Goal: Task Accomplishment & Management: Complete application form

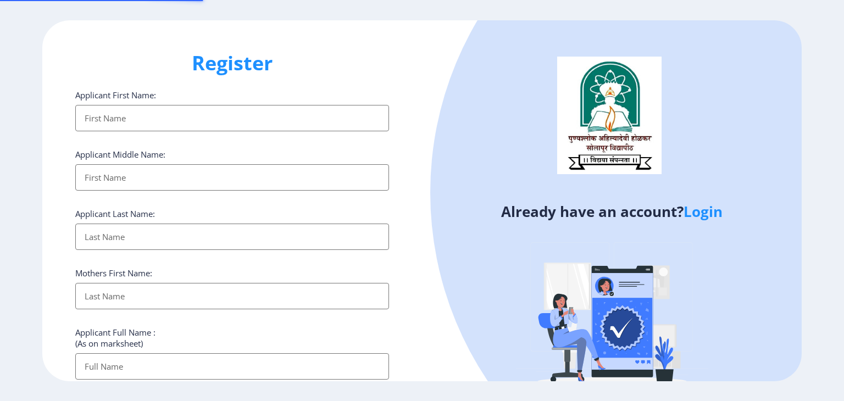
select select
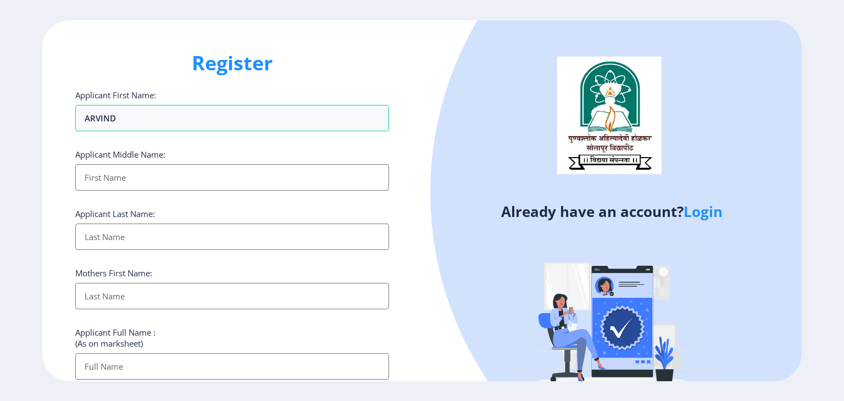
type input "ARVIND"
type input "UTTRESHWAR"
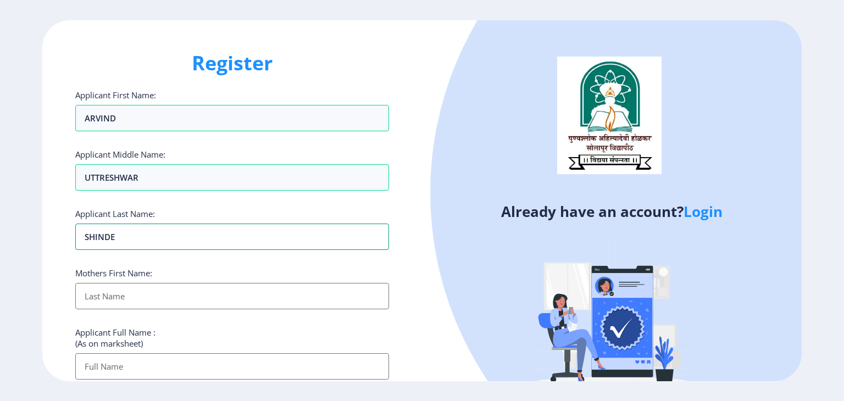
type input "SHINDE"
type input "SUMAN"
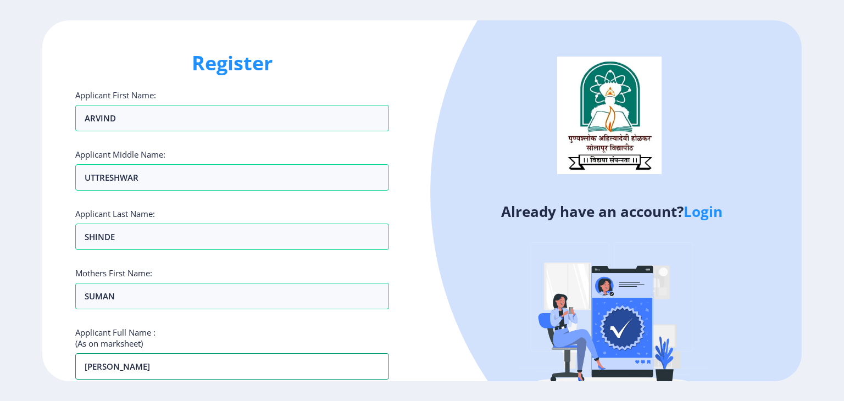
type input "SHINDE ARVIND UTTRESHWAR"
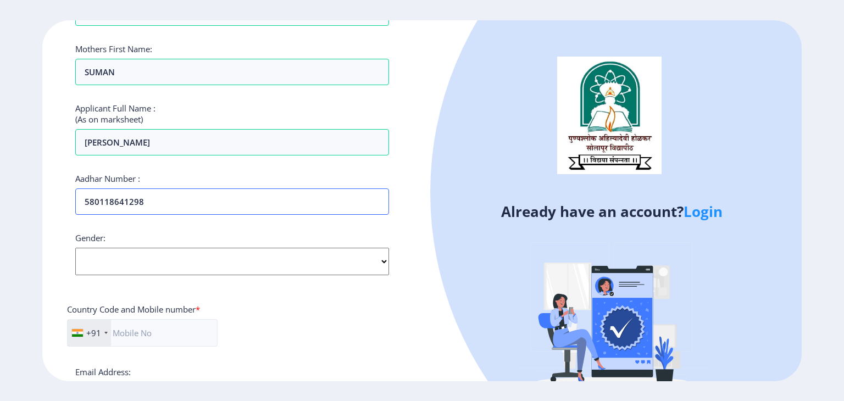
type input "580118641298"
click at [263, 260] on select "Select Gender Male Female Other" at bounding box center [232, 261] width 314 height 27
select select "Male"
click at [75, 248] on select "Select Gender Male Female Other" at bounding box center [232, 261] width 314 height 27
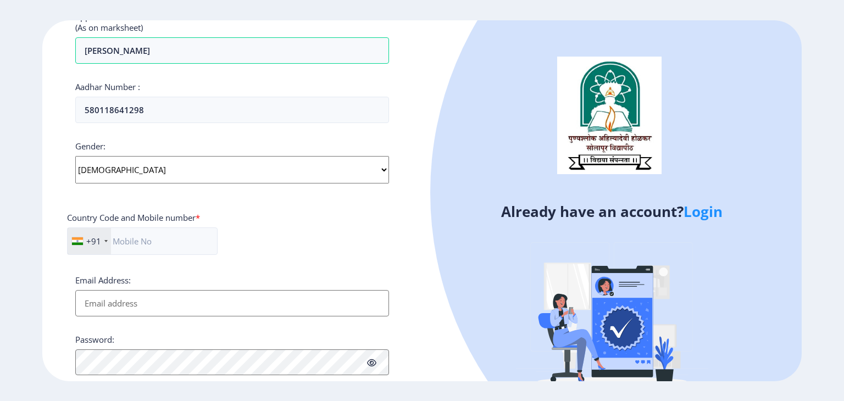
scroll to position [334, 0]
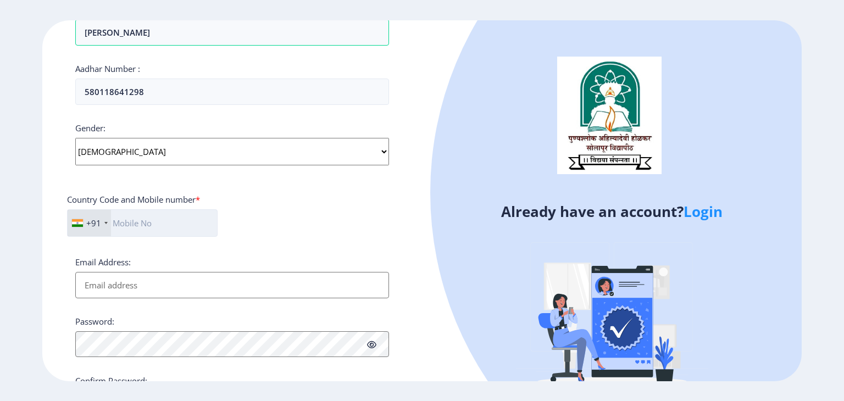
click at [203, 221] on input "text" at bounding box center [142, 222] width 151 height 27
type input "7020653885"
type input "arvindshinde899@gmail.com"
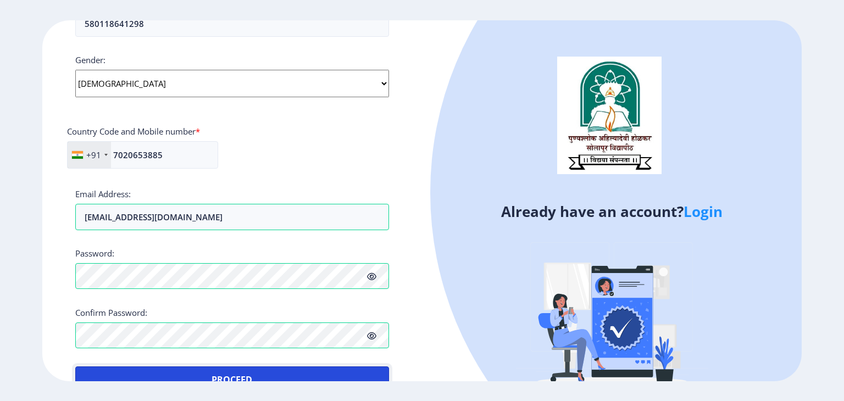
scroll to position [412, 0]
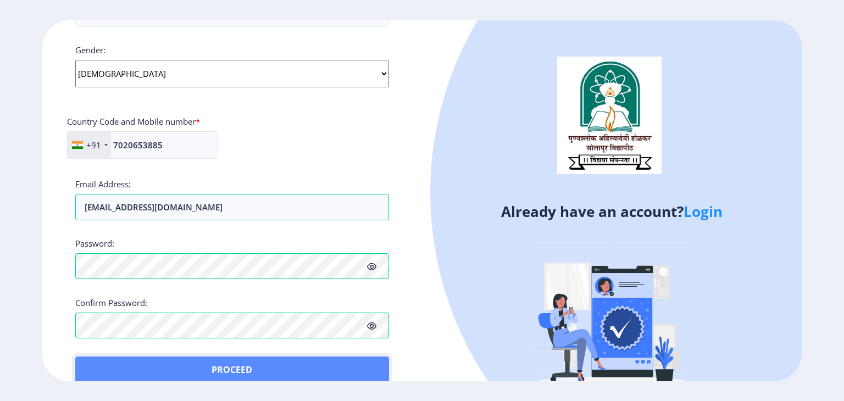
click at [211, 370] on button "Proceed" at bounding box center [232, 370] width 314 height 26
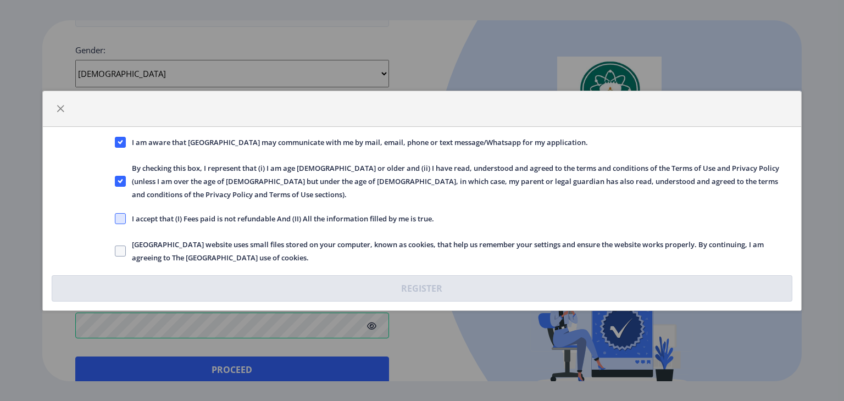
click at [123, 215] on span at bounding box center [120, 218] width 11 height 11
click at [115, 218] on input "I accept that (I) Fees paid is not refundable And (II) All the information fill…" at bounding box center [115, 218] width 1 height 1
checkbox input "true"
click at [125, 249] on label "Solapur University website uses small files stored on your computer, known as c…" at bounding box center [454, 251] width 678 height 26
click at [115, 250] on input "Solapur University website uses small files stored on your computer, known as c…" at bounding box center [115, 250] width 1 height 1
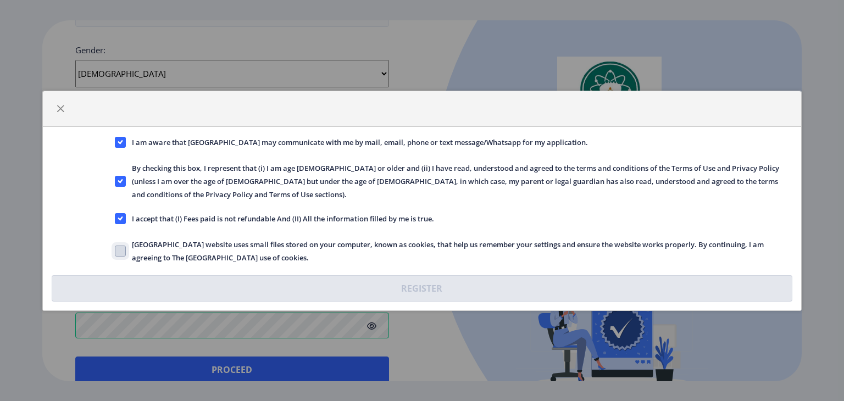
checkbox input "true"
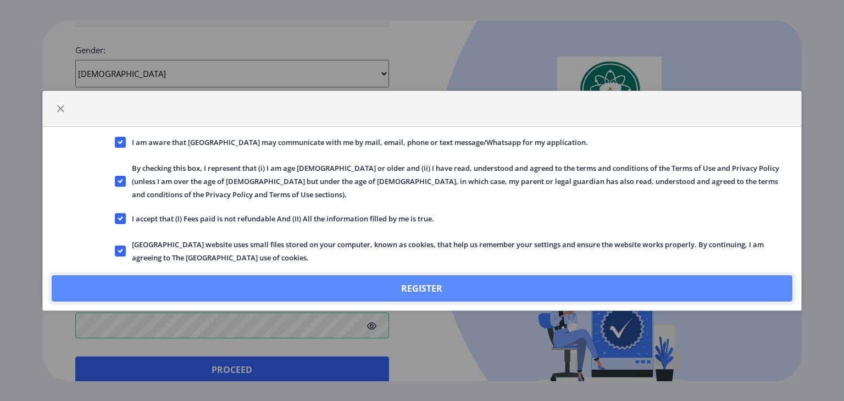
click at [419, 280] on button "Register" at bounding box center [422, 288] width 740 height 26
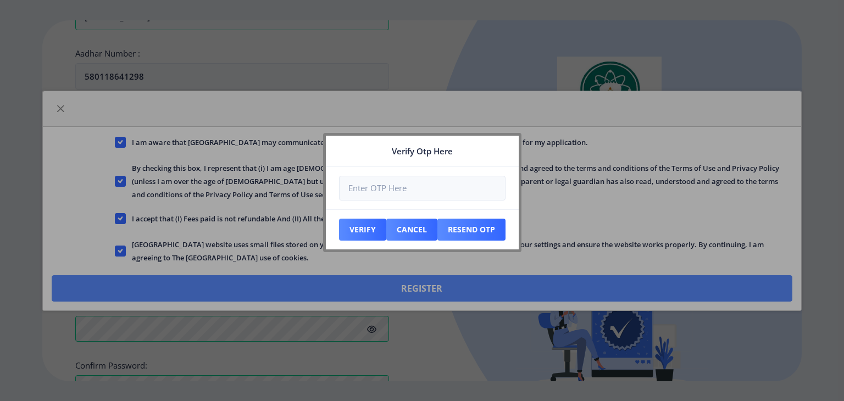
scroll to position [475, 0]
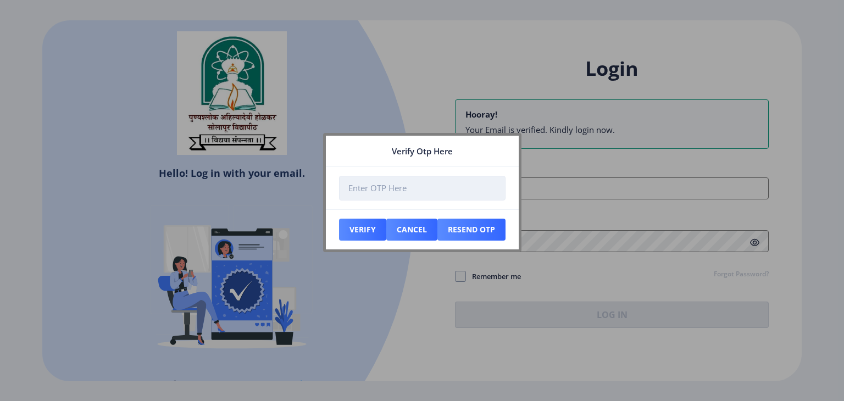
click at [438, 185] on input "number" at bounding box center [422, 188] width 166 height 25
type input "576255"
click at [357, 230] on button "Verify" at bounding box center [362, 230] width 47 height 22
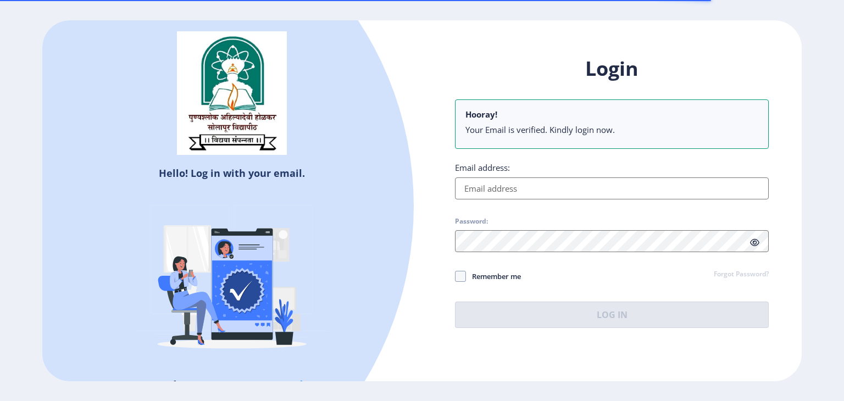
click at [580, 185] on input "Email address:" at bounding box center [612, 188] width 314 height 22
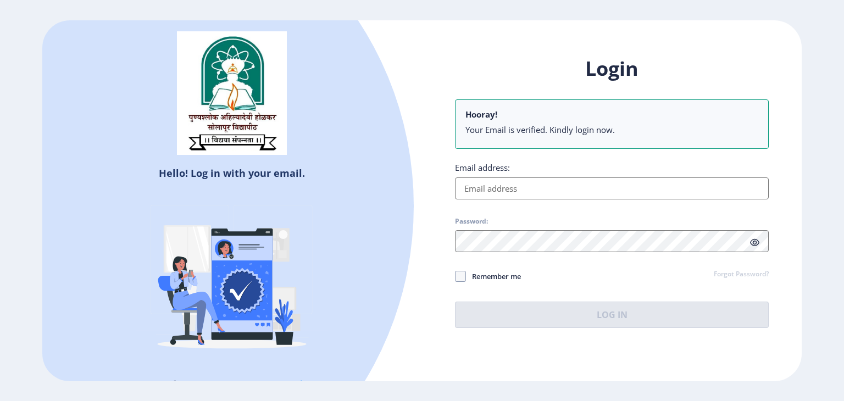
paste input "arvindshinde899@gmail.com"
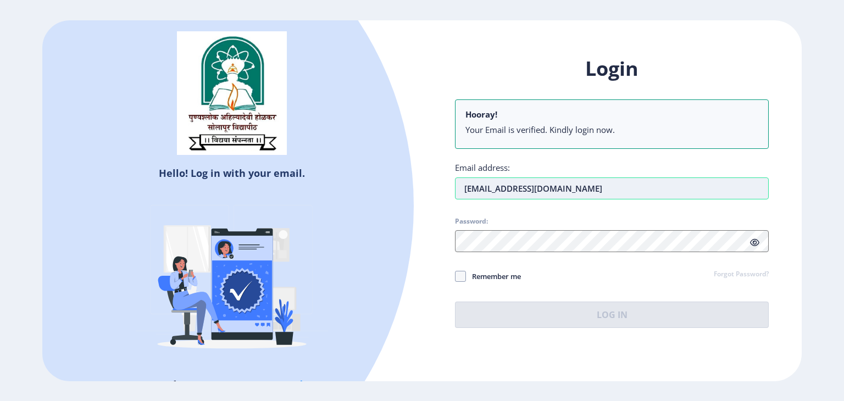
type input "arvindshinde899@gmail.com"
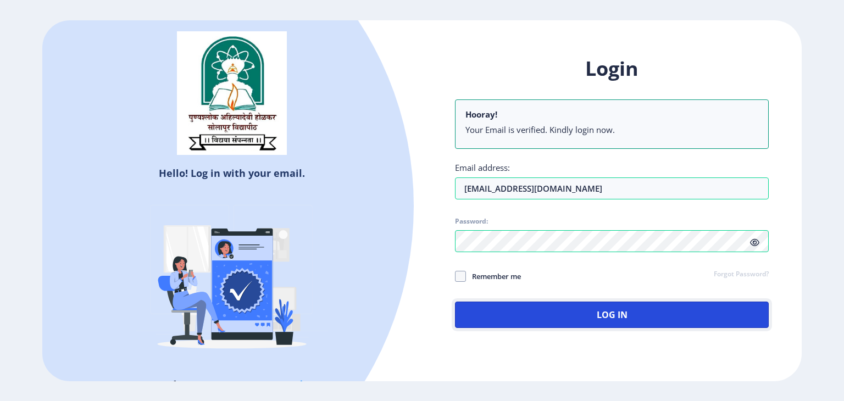
click at [455, 302] on button "Log In" at bounding box center [612, 315] width 314 height 26
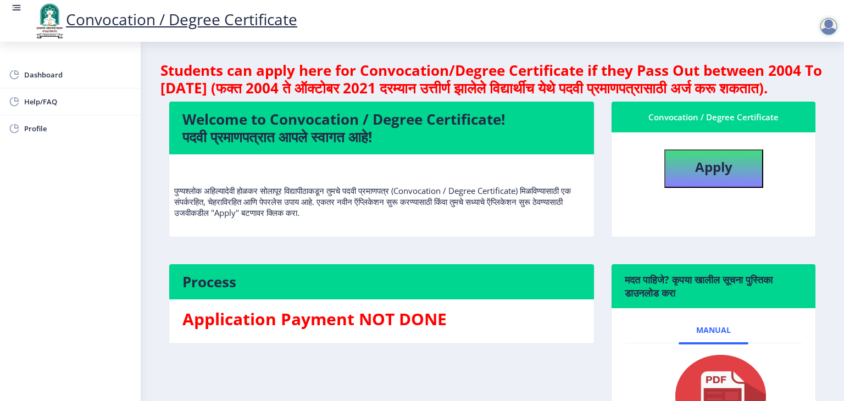
scroll to position [55, 0]
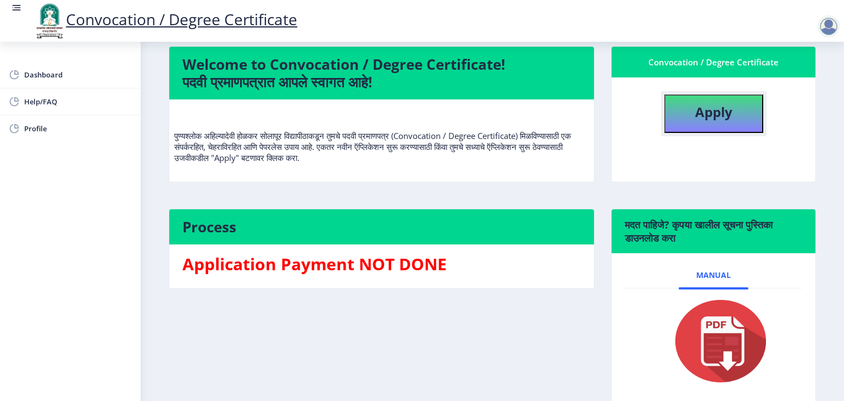
click at [705, 121] on b "Apply" at bounding box center [713, 112] width 37 height 18
select select
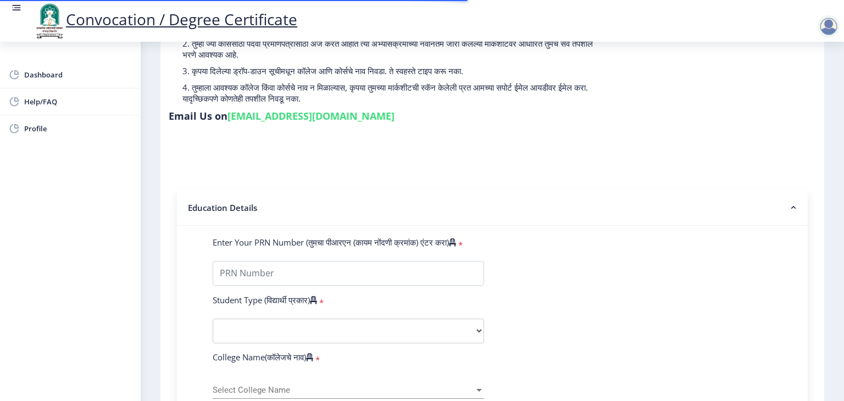
scroll to position [165, 0]
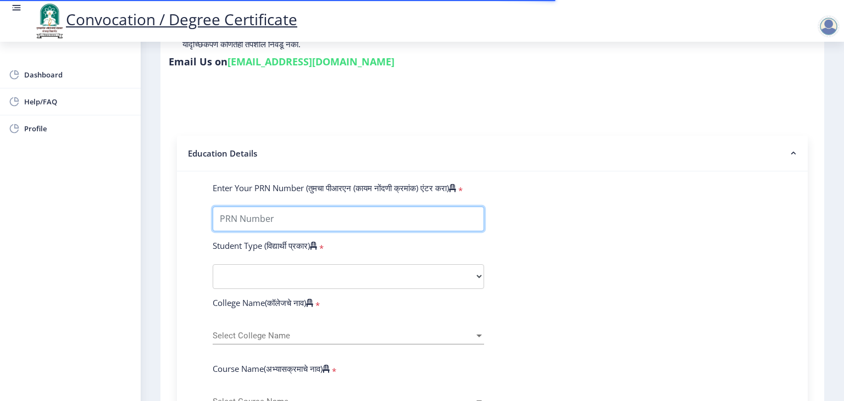
click at [431, 207] on input "Enter Your PRN Number (तुमचा पीआरएन (कायम नोंदणी क्रमांक) एंटर करा)" at bounding box center [348, 219] width 271 height 25
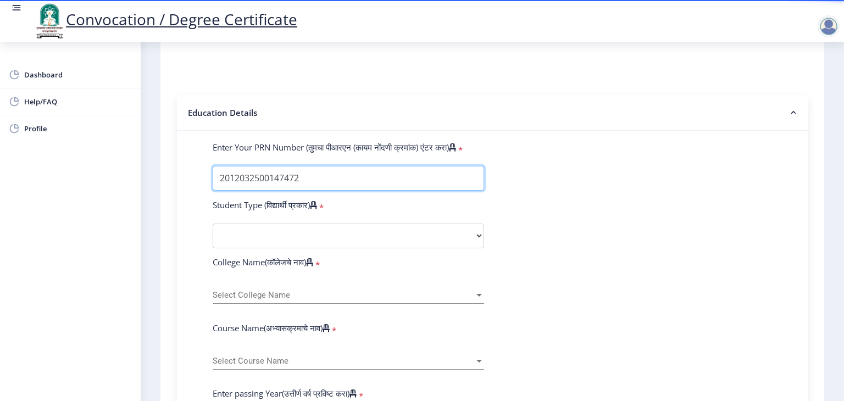
scroll to position [275, 0]
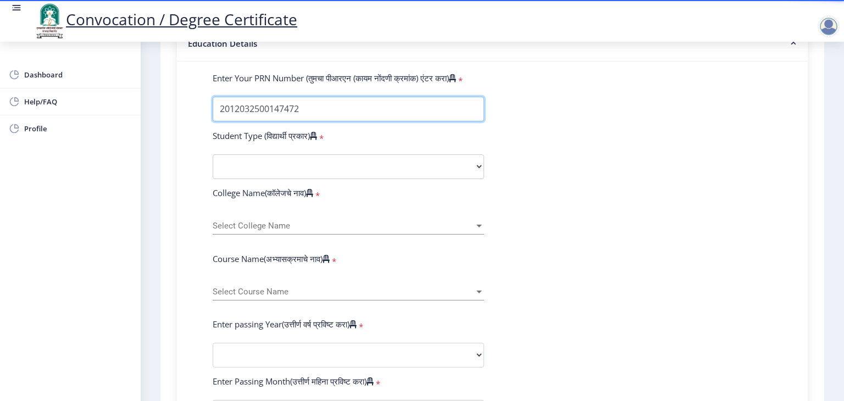
type input "2012032500147472"
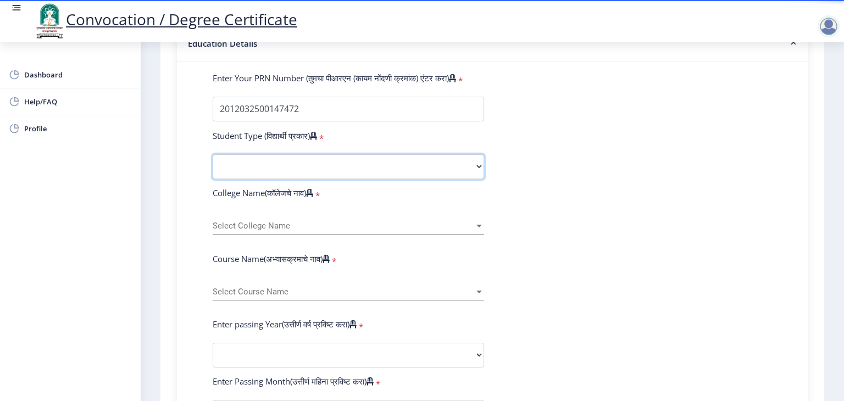
click at [369, 166] on select "Select Student Type Regular External" at bounding box center [348, 166] width 271 height 25
select select "Regular"
click at [213, 154] on select "Select Student Type Regular External" at bounding box center [348, 166] width 271 height 25
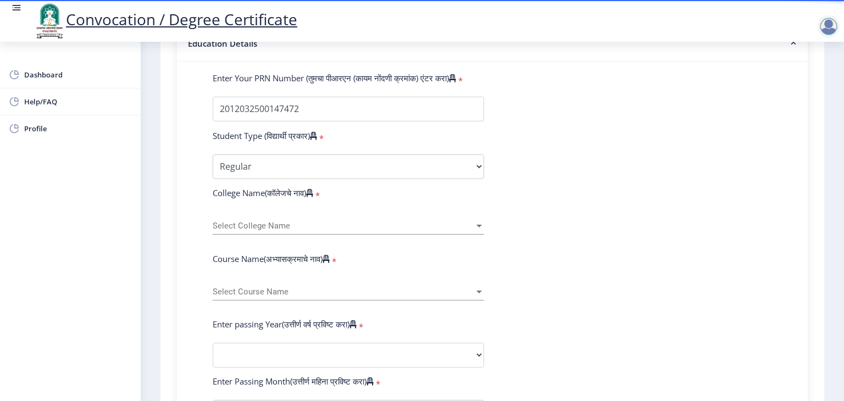
click at [346, 221] on span "Select College Name" at bounding box center [343, 225] width 261 height 9
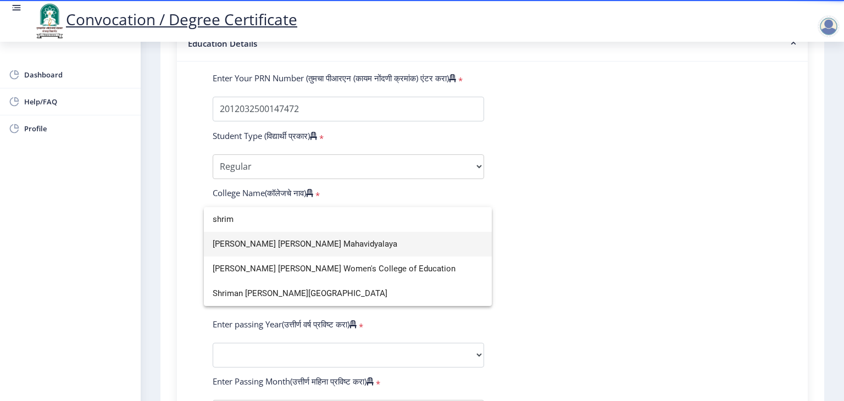
type input "shrim"
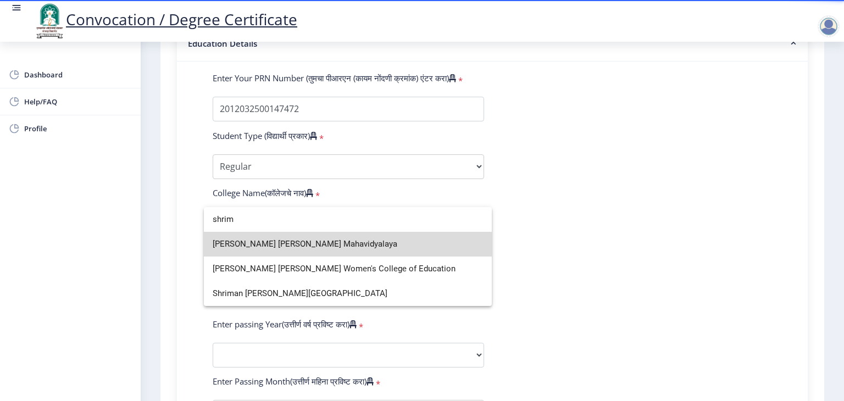
click at [376, 245] on span "Shriman Bhausaheb Zadbuke Mahavidyalaya" at bounding box center [348, 244] width 270 height 25
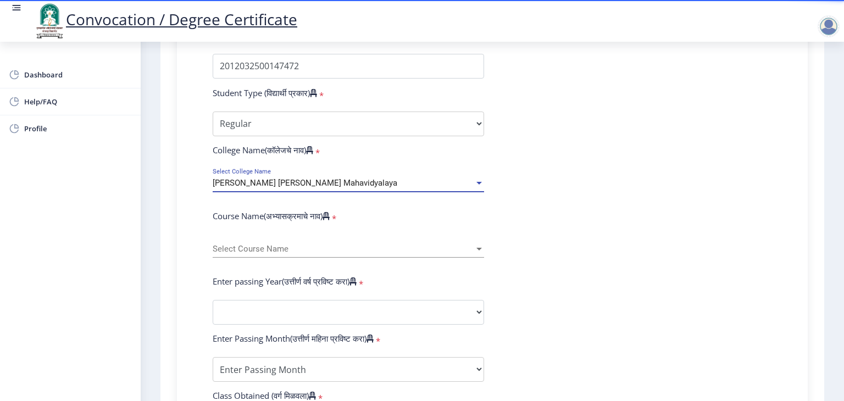
scroll to position [330, 0]
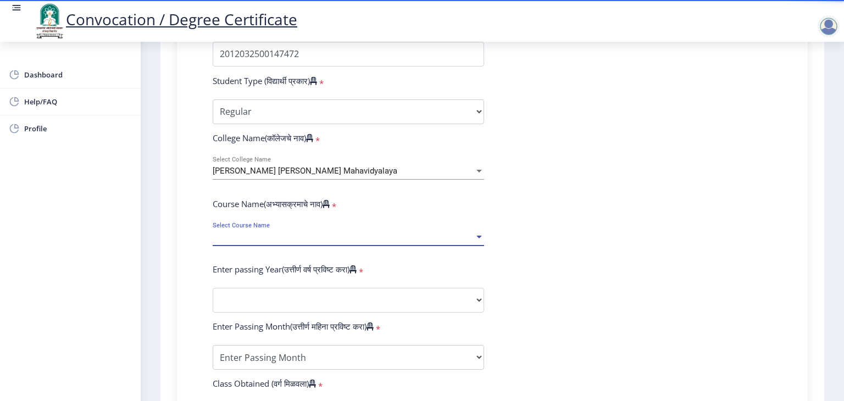
click at [354, 232] on span "Select Course Name" at bounding box center [343, 236] width 261 height 9
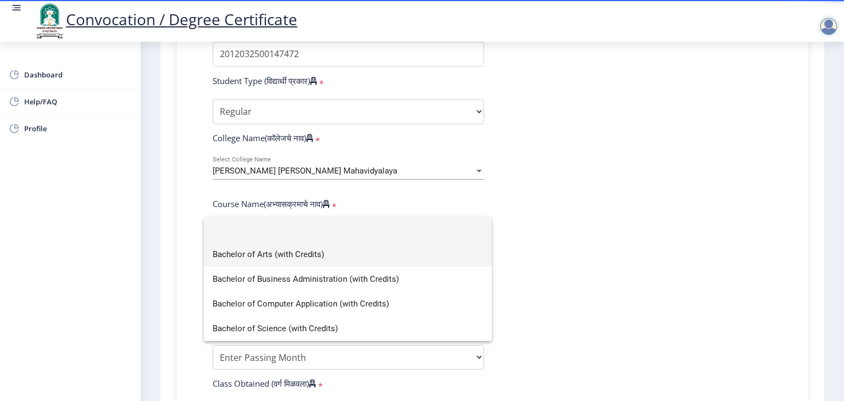
click at [310, 259] on span "Bachelor of Arts (with Credits)" at bounding box center [348, 254] width 270 height 25
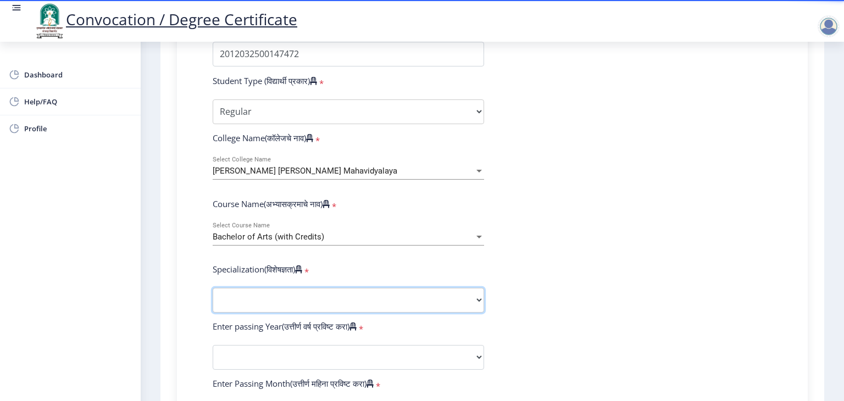
click at [307, 294] on select "Specialization English Geography Hindi Marathi Music Sanskrit Urdu Ancient Indi…" at bounding box center [348, 300] width 271 height 25
select select "English"
click at [213, 288] on select "Specialization English Geography Hindi Marathi Music Sanskrit Urdu Ancient Indi…" at bounding box center [348, 300] width 271 height 25
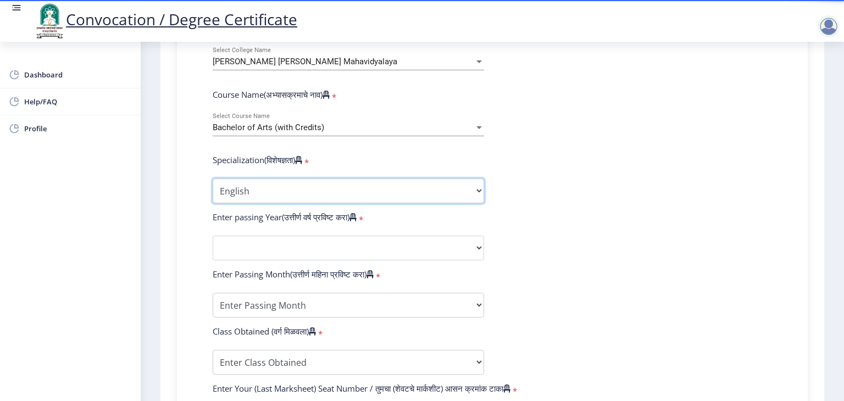
scroll to position [439, 0]
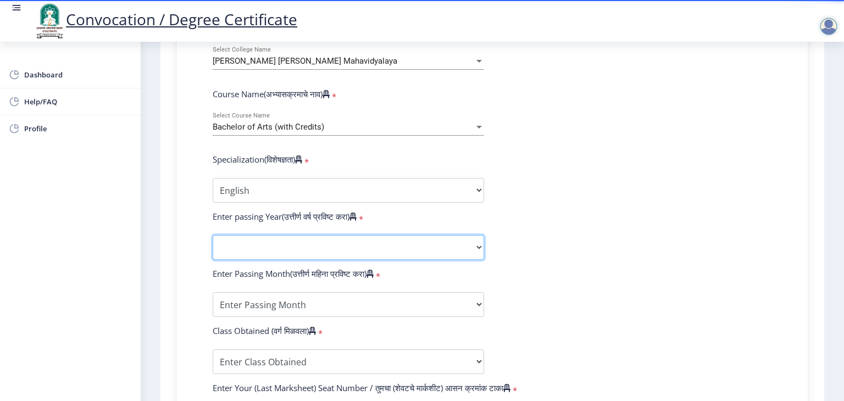
click at [415, 242] on select "2025 2024 2023 2022 2021 2020 2019 2018 2017 2016 2015 2014 2013 2012 2011 2010…" at bounding box center [348, 247] width 271 height 25
select select "2016"
click at [213, 235] on select "2025 2024 2023 2022 2021 2020 2019 2018 2017 2016 2015 2014 2013 2012 2011 2010…" at bounding box center [348, 247] width 271 height 25
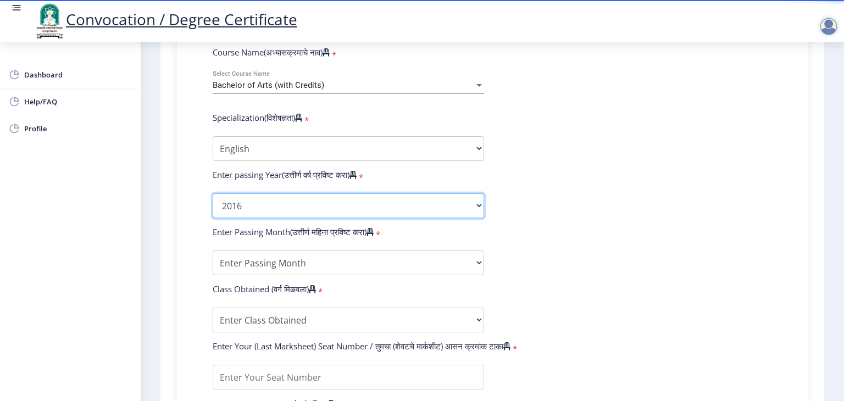
scroll to position [549, 0]
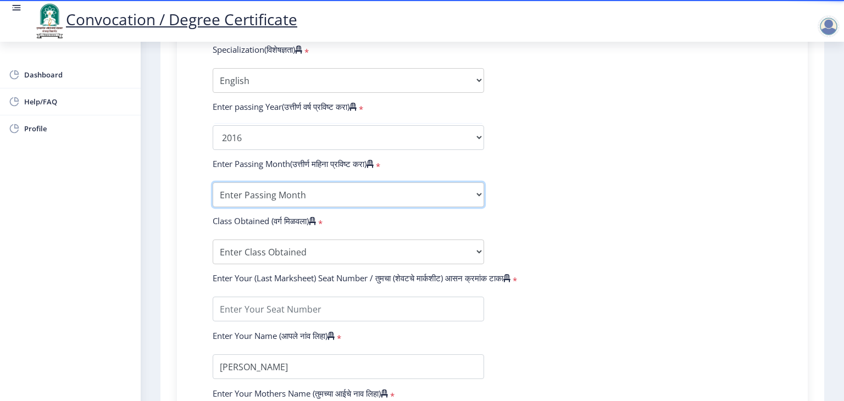
click at [367, 197] on select "Enter Passing Month March April May October November December" at bounding box center [348, 194] width 271 height 25
select select "March"
click at [213, 182] on select "Enter Passing Month March April May October November December" at bounding box center [348, 194] width 271 height 25
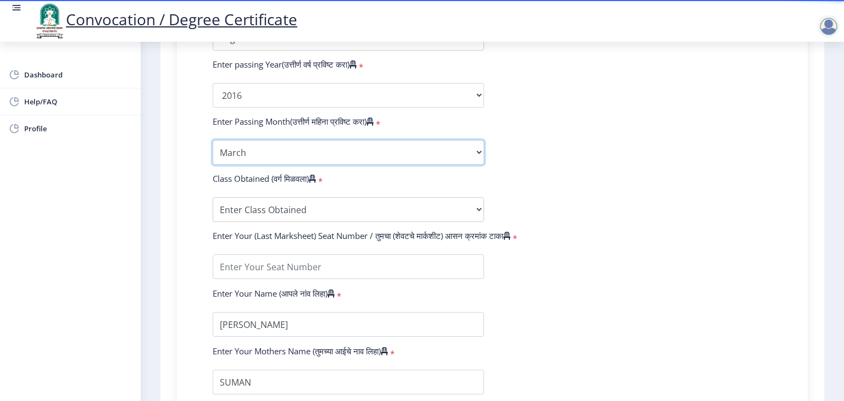
scroll to position [604, 0]
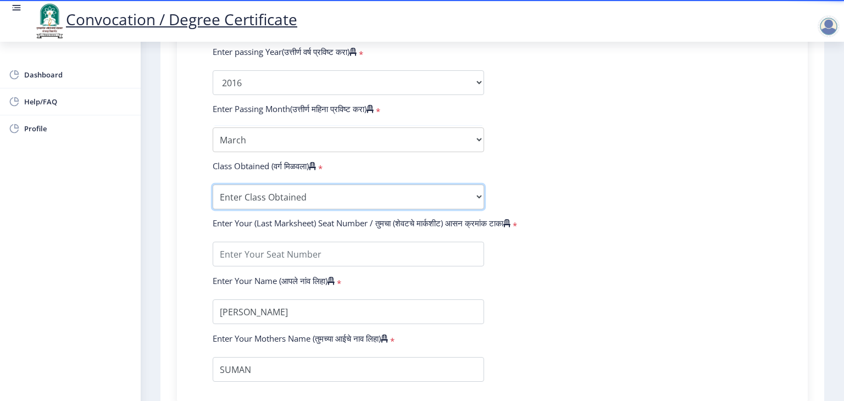
click at [328, 188] on select "Enter Class Obtained FIRST CLASS WITH DISTINCTION FIRST CLASS HIGHER SECOND CLA…" at bounding box center [348, 197] width 271 height 25
select select "FIRST CLASS"
click at [213, 185] on select "Enter Class Obtained FIRST CLASS WITH DISTINCTION FIRST CLASS HIGHER SECOND CLA…" at bounding box center [348, 197] width 271 height 25
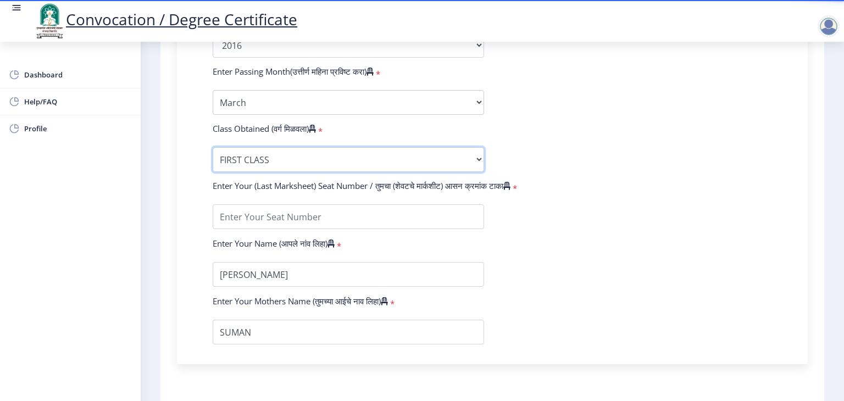
scroll to position [659, 0]
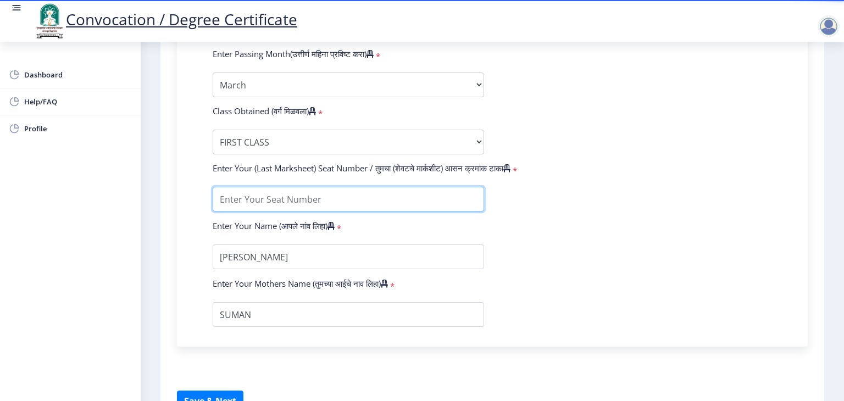
click at [386, 187] on input "textarea" at bounding box center [348, 199] width 271 height 25
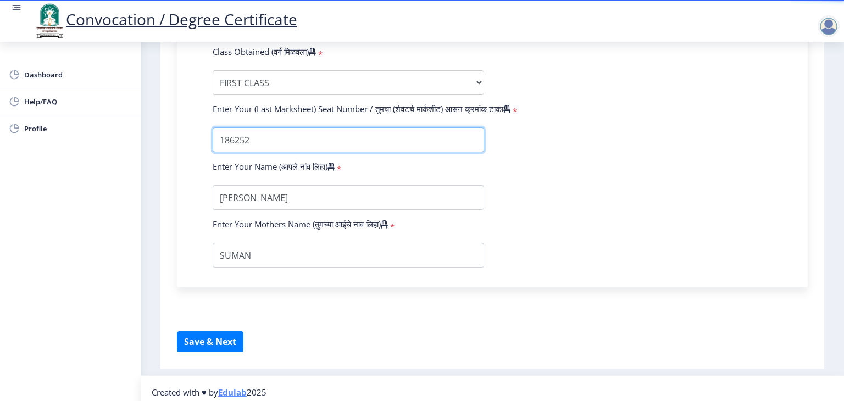
scroll to position [719, 0]
type input "186252"
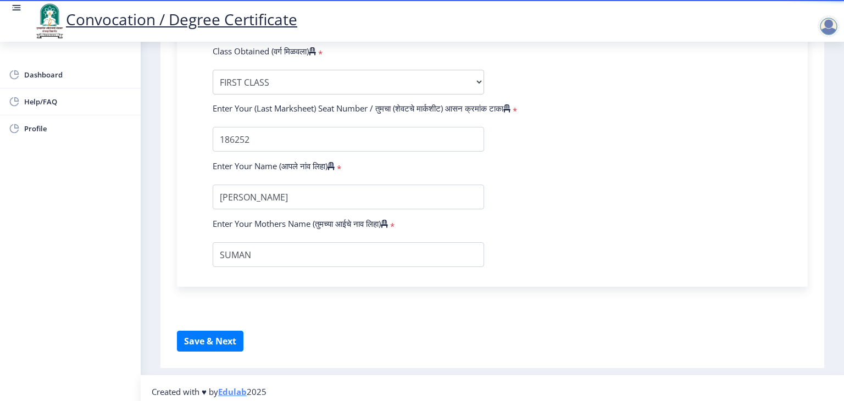
click at [211, 335] on button "Save & Next" at bounding box center [210, 341] width 66 height 21
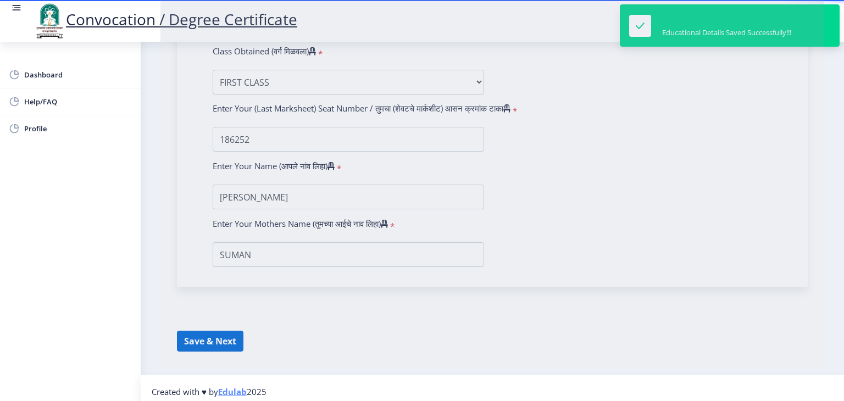
select select
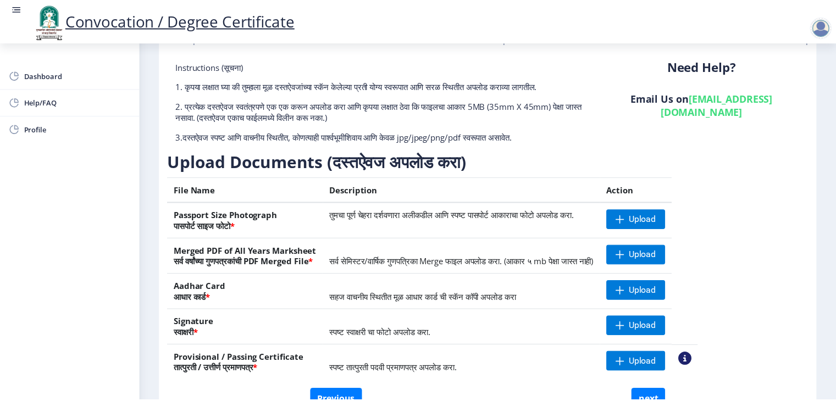
scroll to position [110, 0]
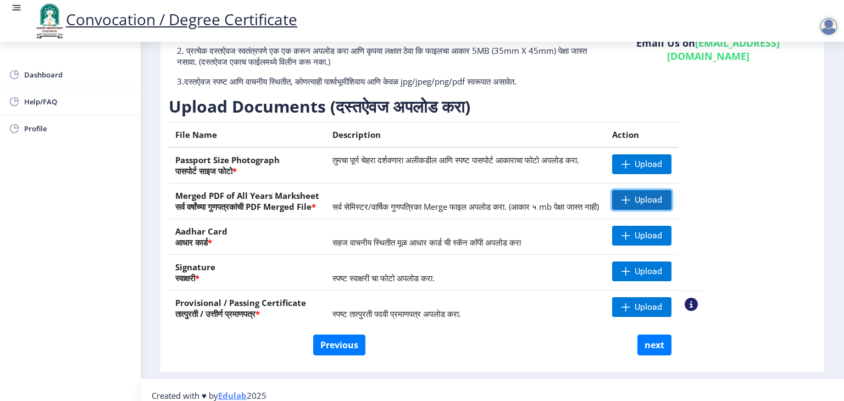
click at [630, 197] on span at bounding box center [625, 200] width 9 height 9
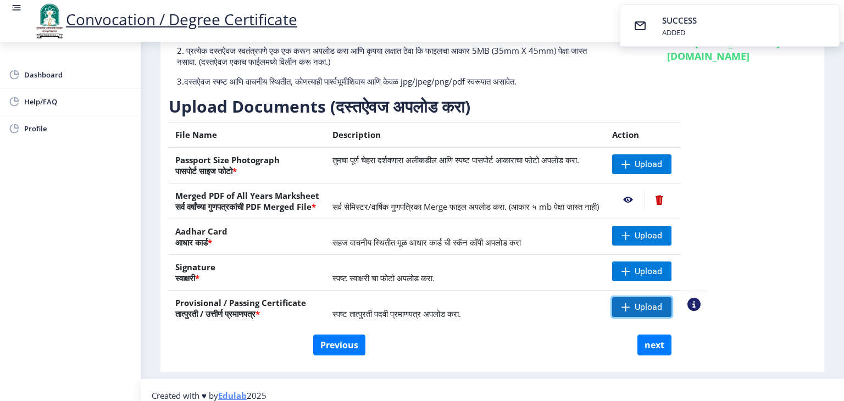
click at [630, 304] on span at bounding box center [625, 307] width 9 height 9
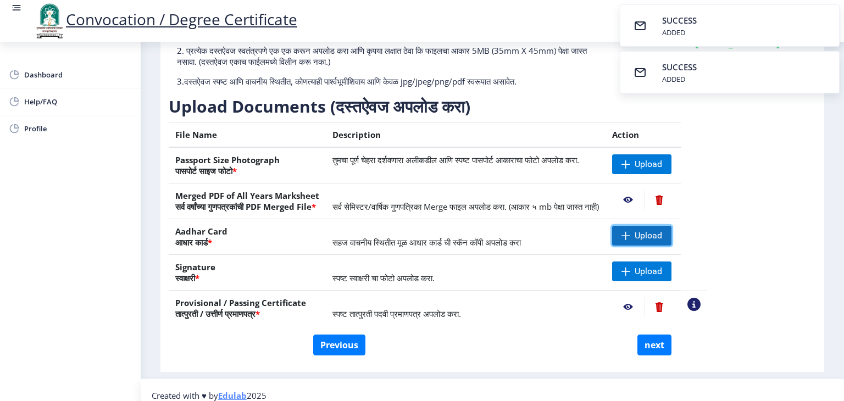
click at [630, 233] on span at bounding box center [625, 235] width 9 height 9
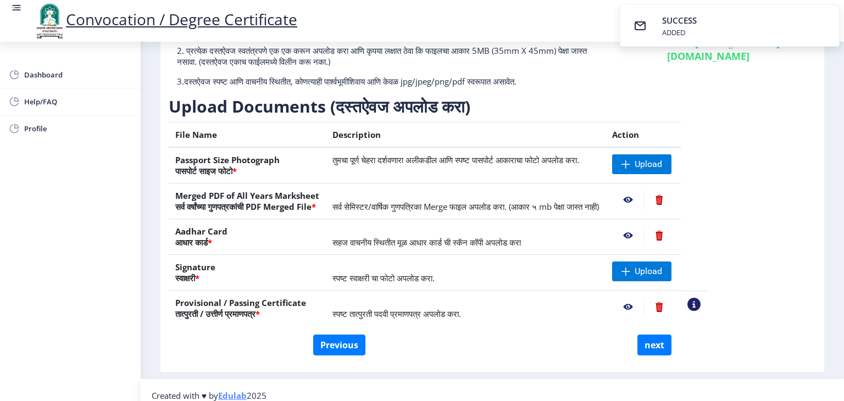
click at [644, 199] on nb-action at bounding box center [628, 200] width 32 height 20
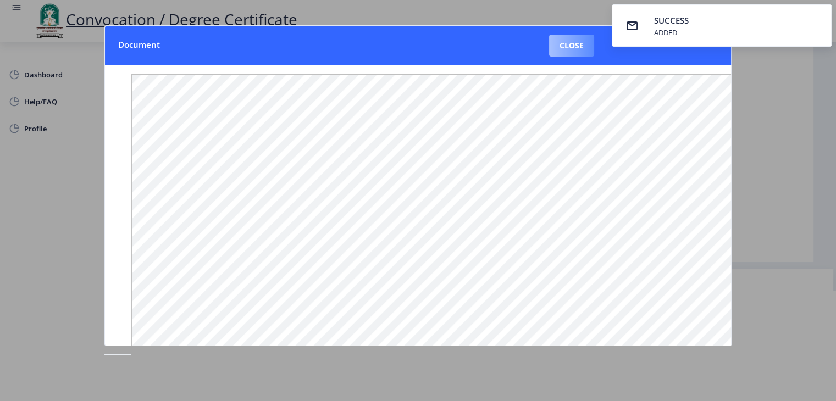
click at [566, 44] on button "Close" at bounding box center [571, 46] width 45 height 22
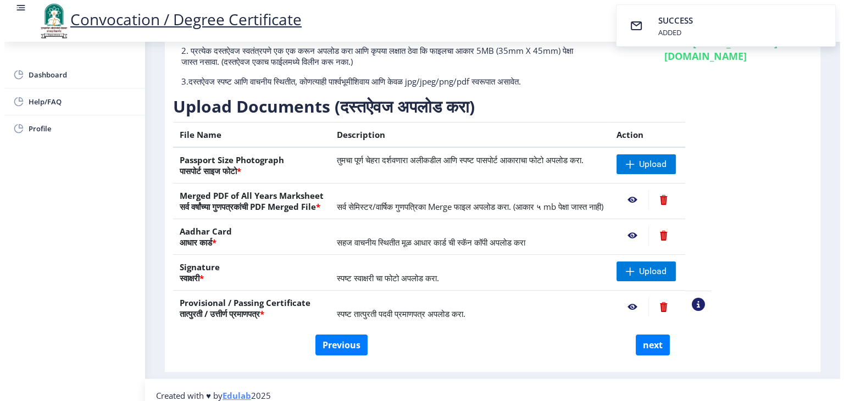
scroll to position [13, 0]
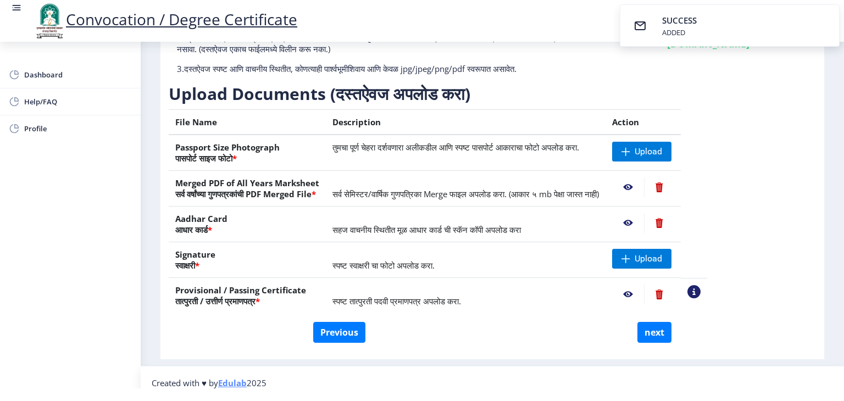
click at [644, 220] on nb-action at bounding box center [628, 223] width 32 height 20
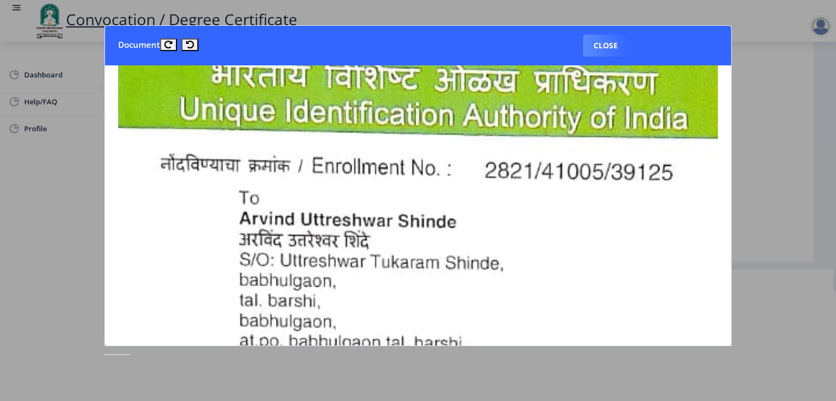
scroll to position [604, 0]
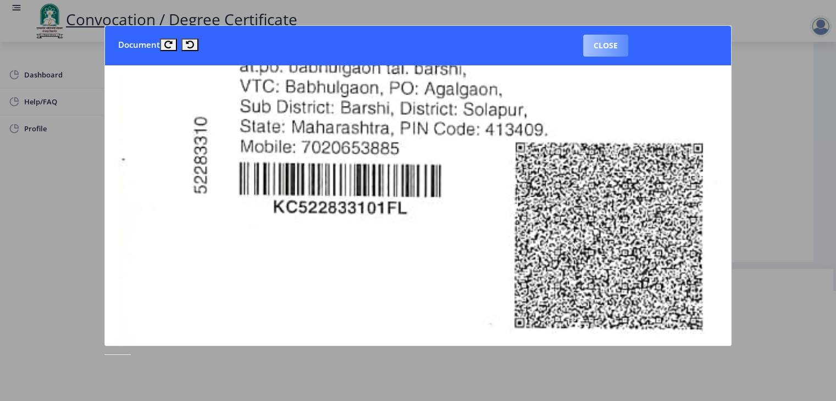
click at [606, 47] on button "Close" at bounding box center [605, 46] width 45 height 22
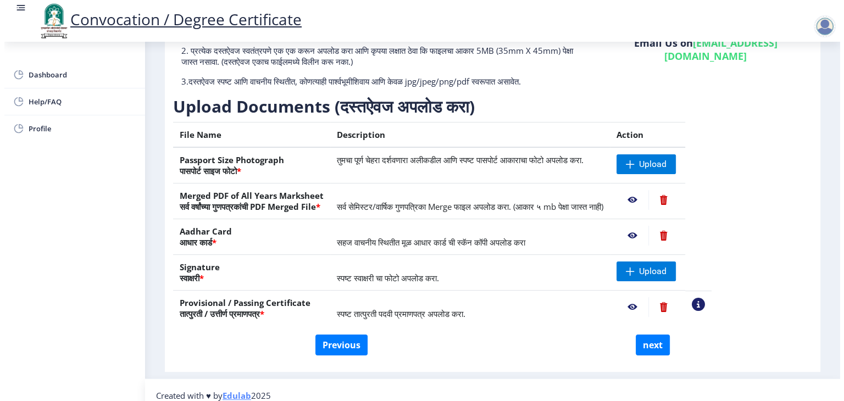
scroll to position [13, 0]
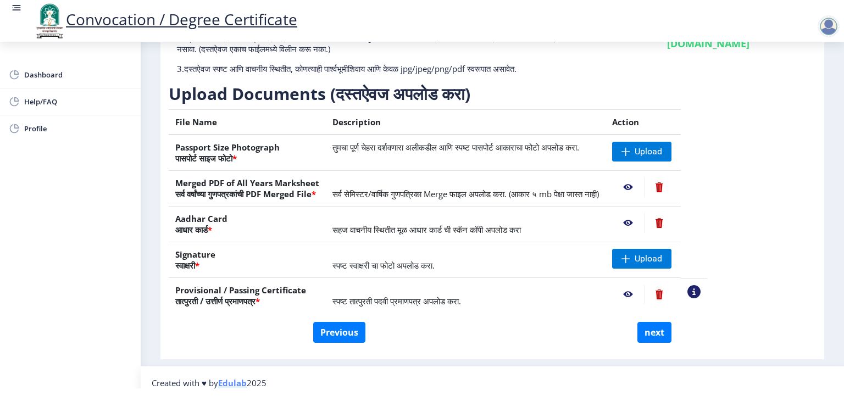
click at [644, 293] on nb-action at bounding box center [628, 295] width 32 height 20
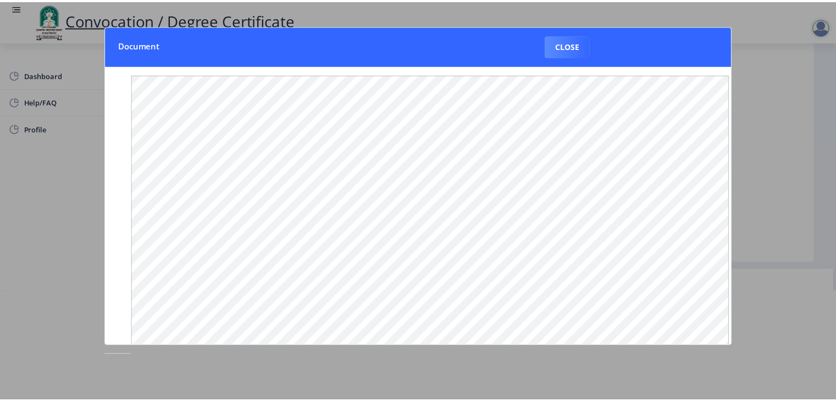
scroll to position [0, 0]
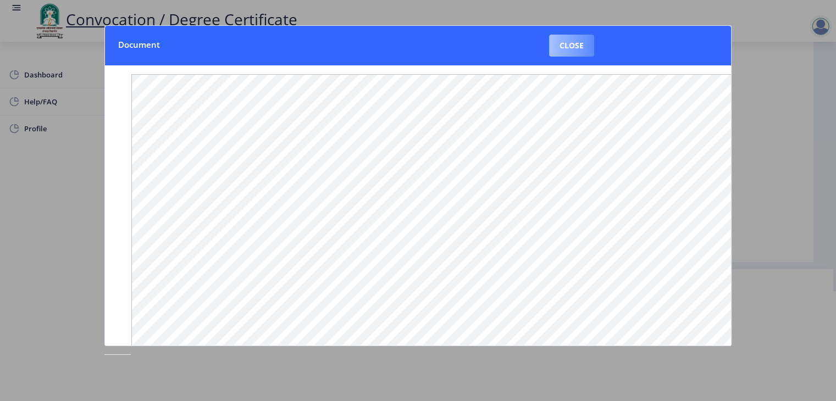
click at [576, 44] on button "Close" at bounding box center [571, 46] width 45 height 22
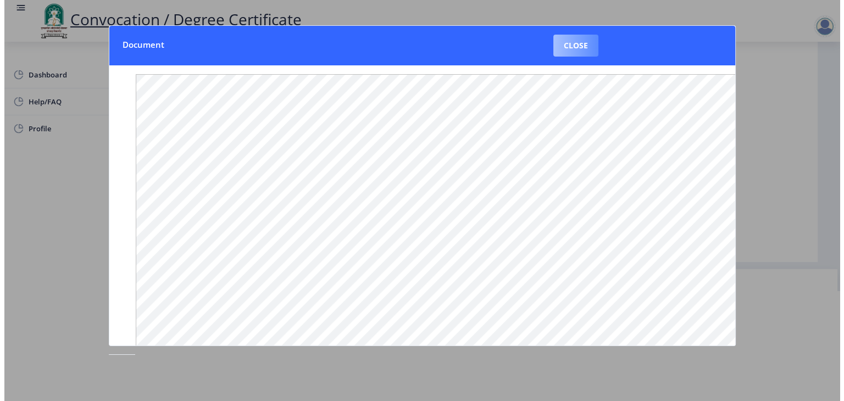
scroll to position [13, 0]
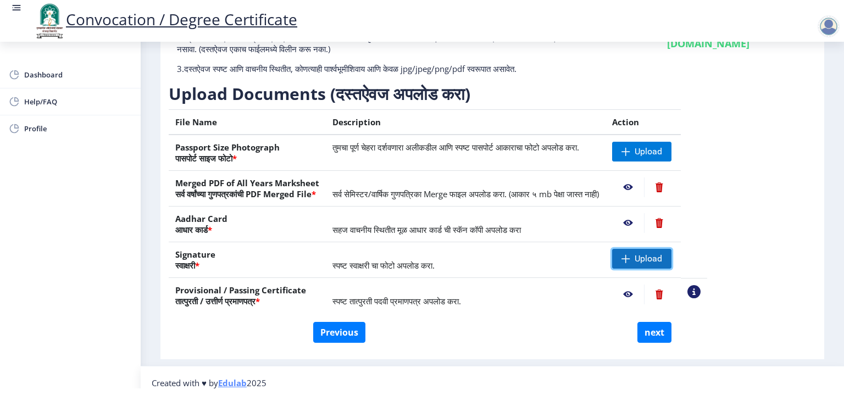
click at [667, 266] on span "Upload" at bounding box center [641, 259] width 59 height 20
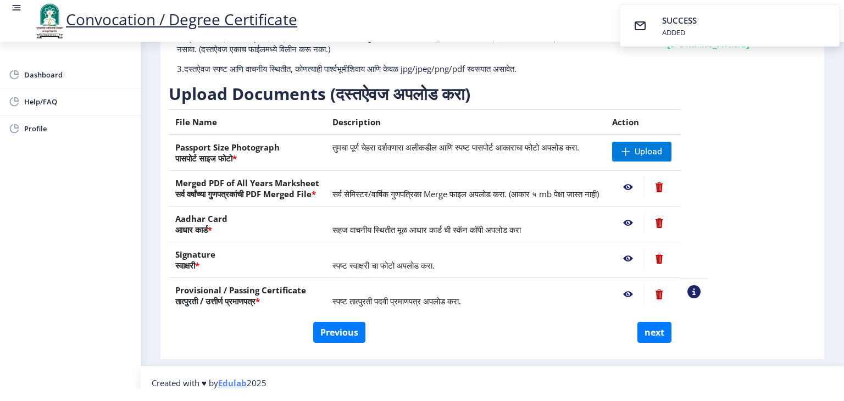
click at [644, 257] on nb-action at bounding box center [628, 259] width 32 height 20
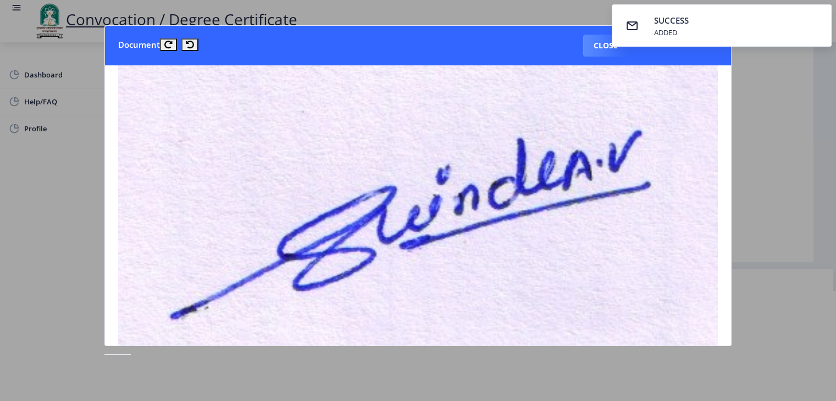
scroll to position [0, 0]
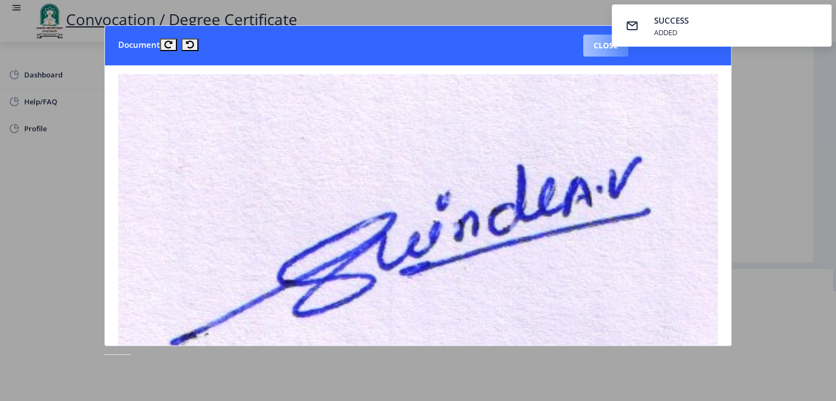
click at [600, 45] on button "Close" at bounding box center [605, 46] width 45 height 22
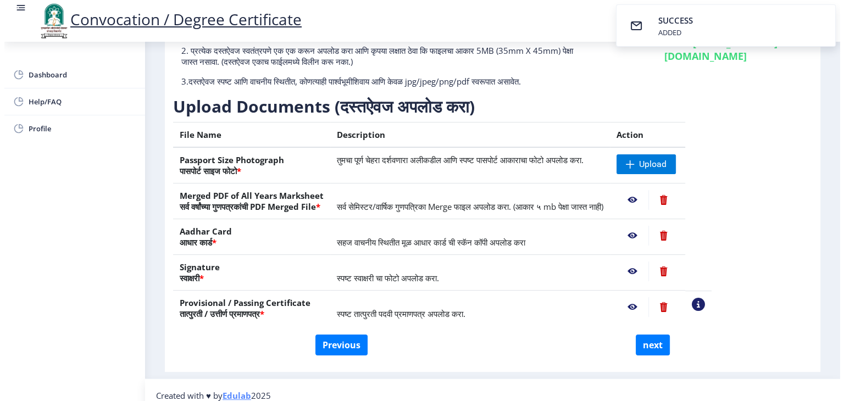
scroll to position [13, 0]
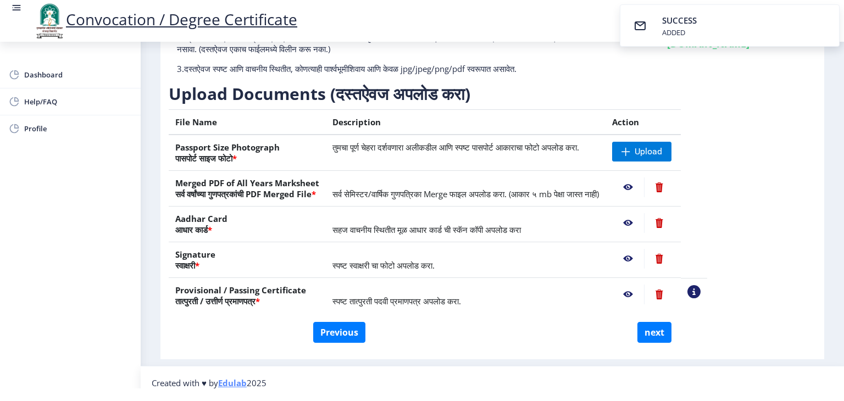
click at [644, 257] on nb-action at bounding box center [628, 259] width 32 height 20
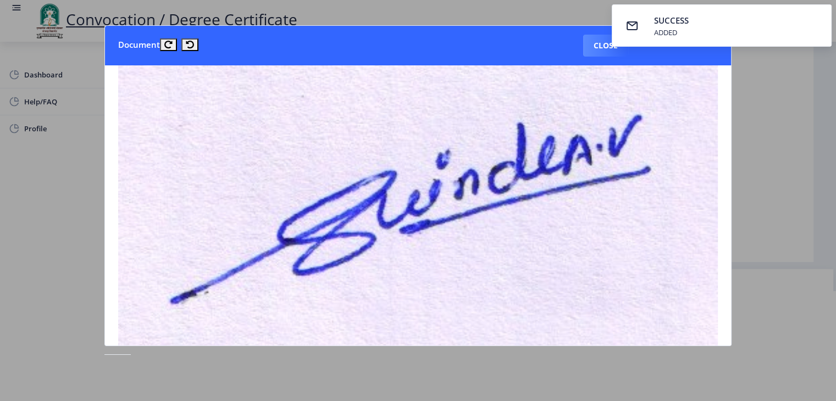
scroll to position [0, 0]
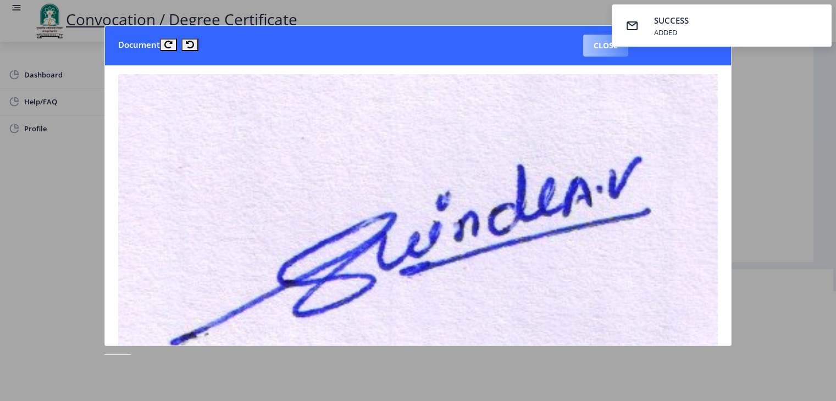
click at [597, 47] on button "Close" at bounding box center [605, 46] width 45 height 22
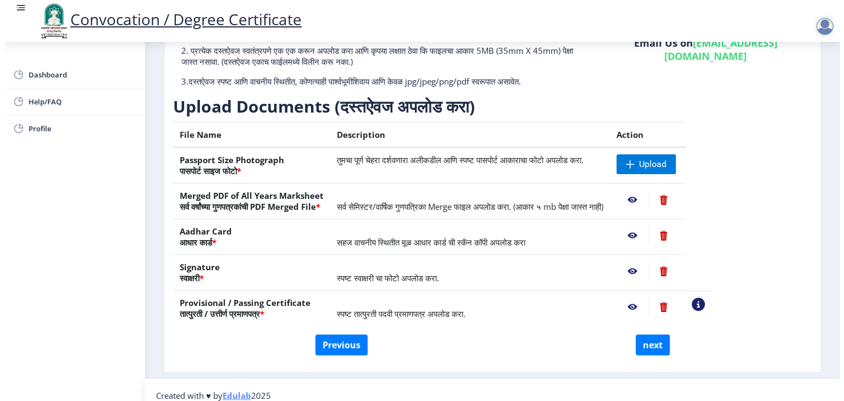
scroll to position [13, 0]
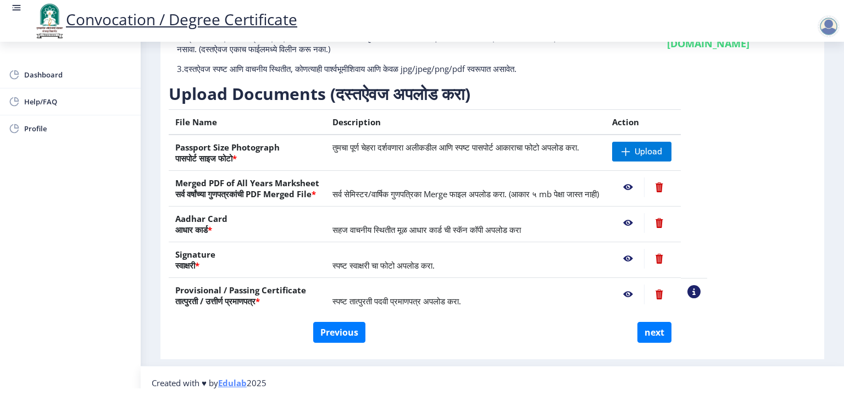
click at [644, 186] on nb-action at bounding box center [628, 187] width 32 height 20
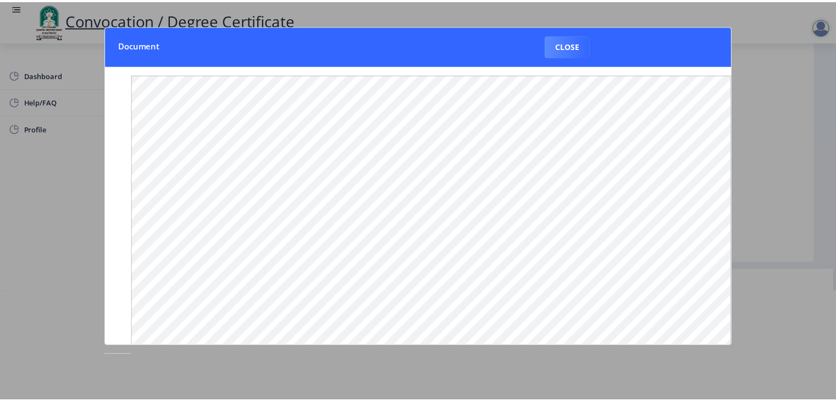
scroll to position [0, 0]
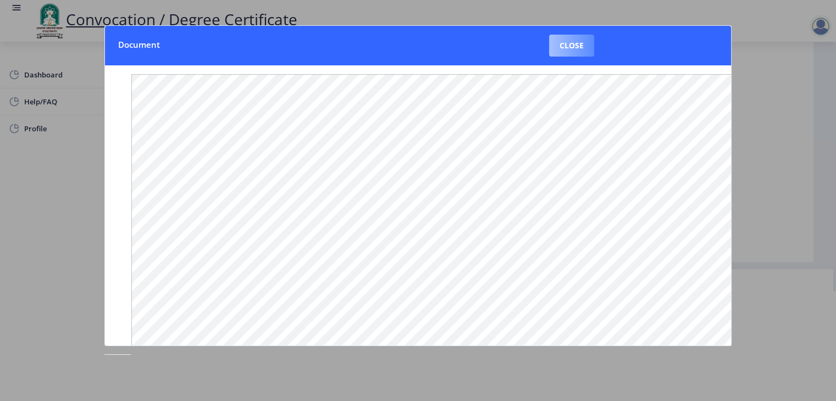
click at [580, 49] on button "Close" at bounding box center [571, 46] width 45 height 22
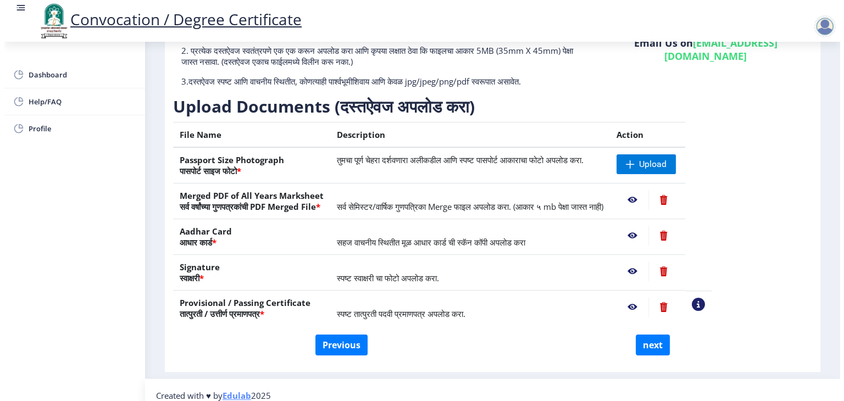
scroll to position [13, 0]
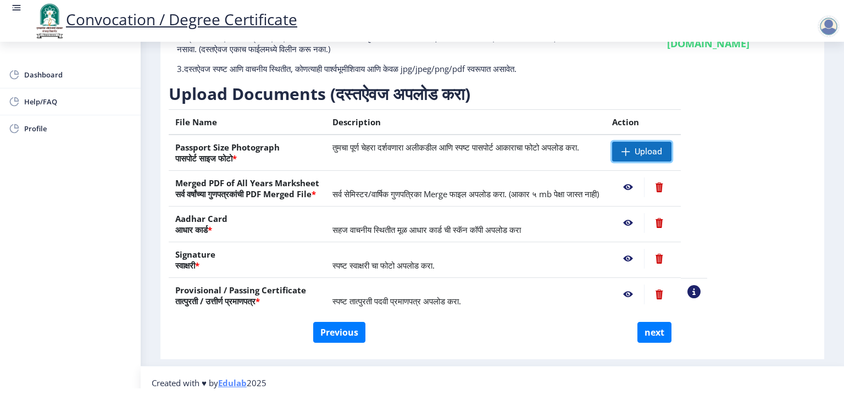
click at [654, 149] on span "Upload" at bounding box center [641, 152] width 59 height 20
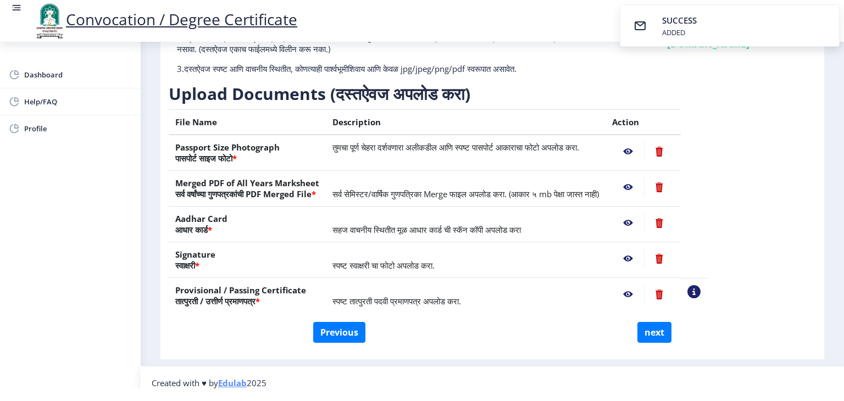
click at [644, 151] on nb-action at bounding box center [628, 152] width 32 height 20
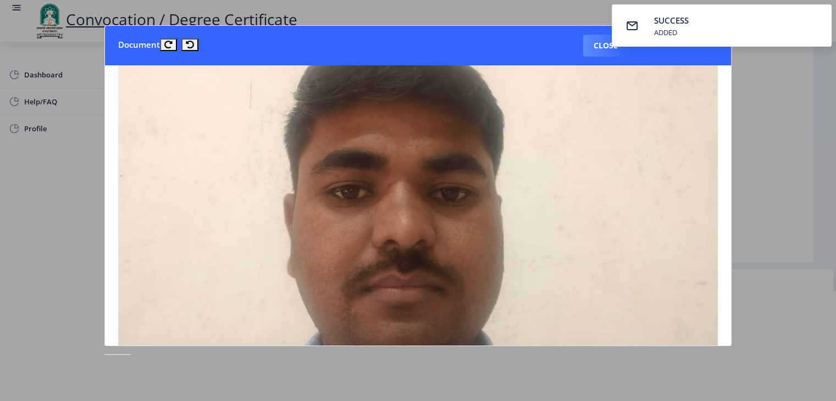
scroll to position [0, 0]
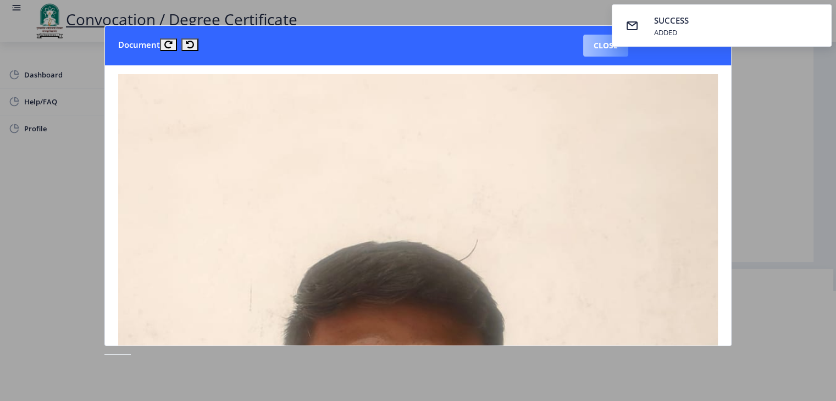
click at [600, 48] on button "Close" at bounding box center [605, 46] width 45 height 22
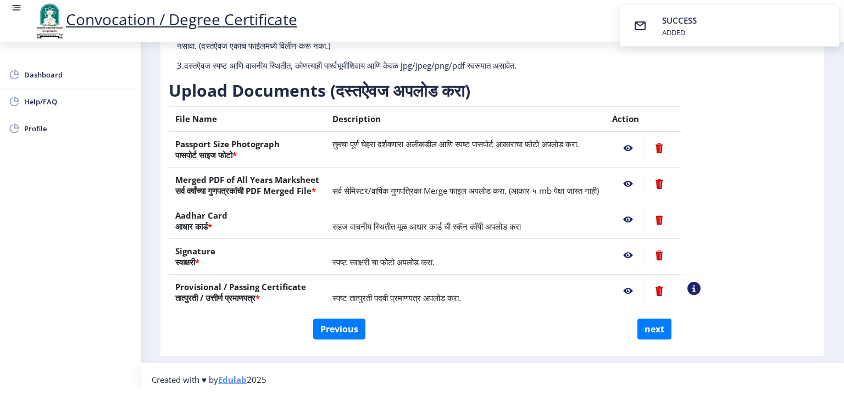
scroll to position [120, 0]
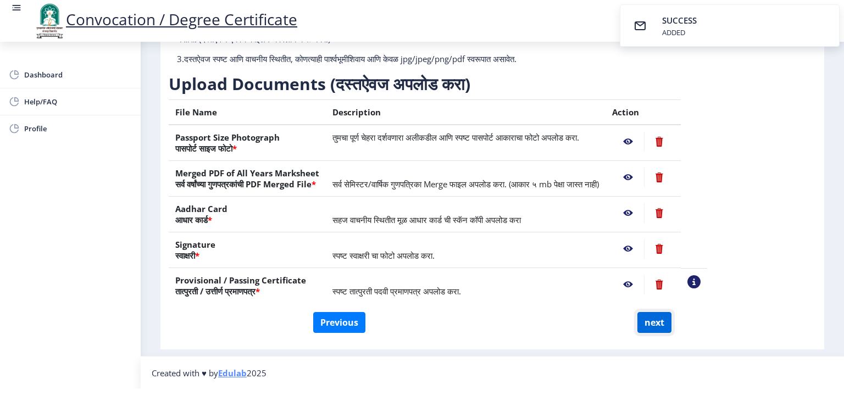
click at [649, 328] on button "next" at bounding box center [654, 322] width 34 height 21
select select
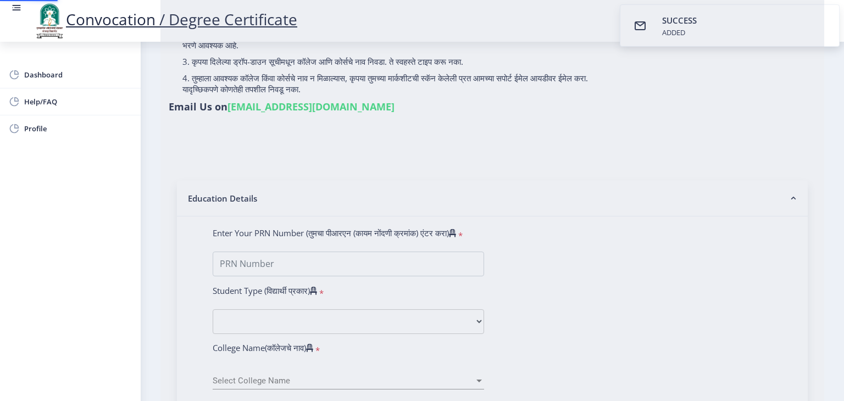
scroll to position [0, 0]
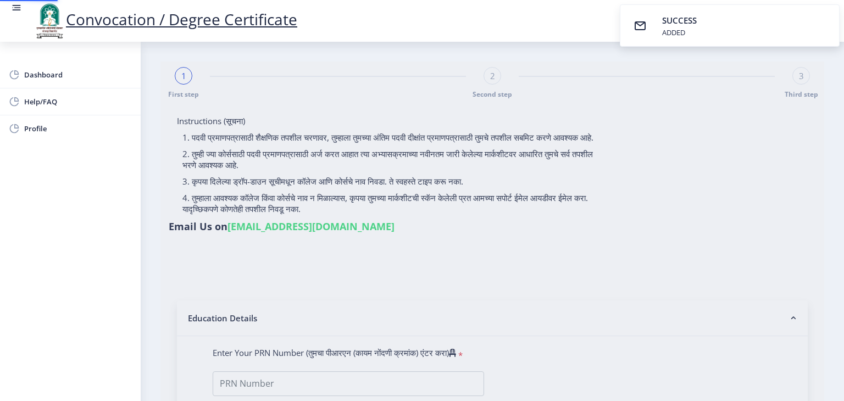
select select
type input "SHINDE ARVIND UTTRESHWAR"
type input "SUMAN"
type input "2012032500147472"
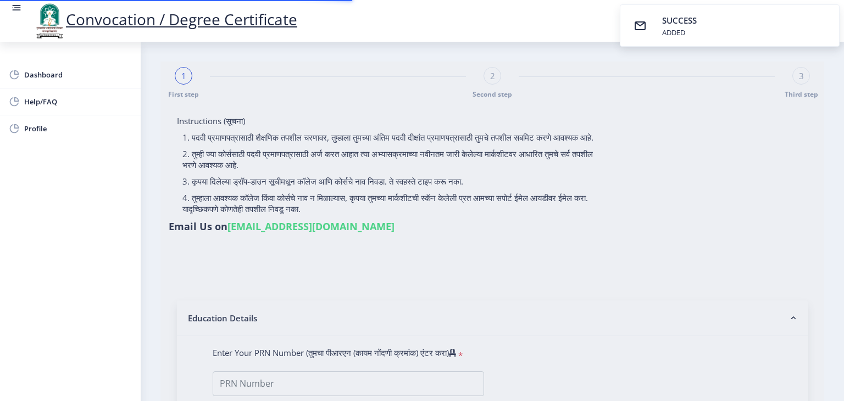
select select "Regular"
select select "2016"
select select "March"
select select "FIRST CLASS"
type input "186252"
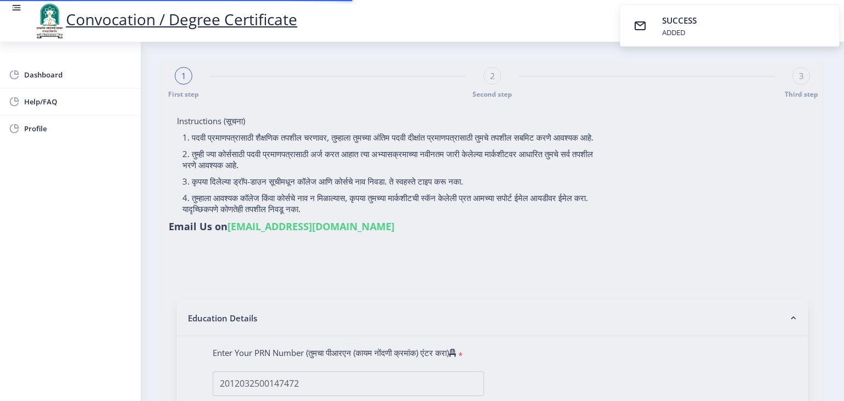
select select "English"
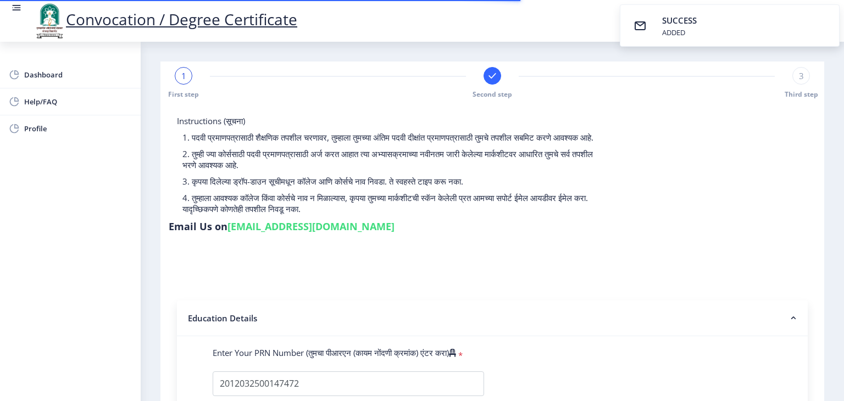
select select
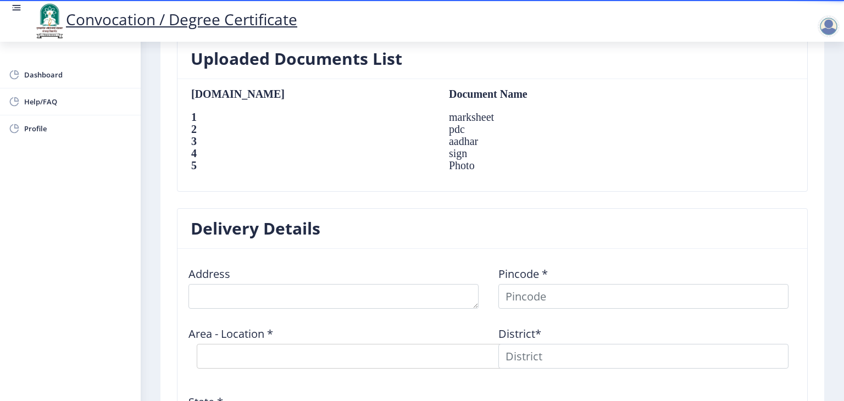
scroll to position [769, 0]
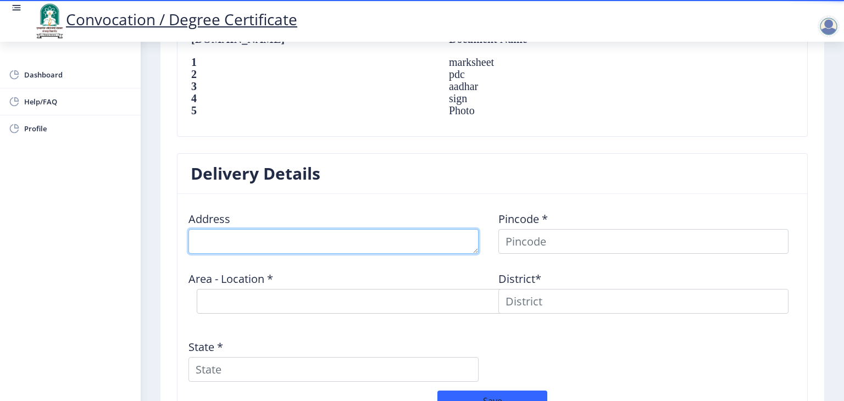
click at [372, 239] on textarea at bounding box center [333, 241] width 290 height 25
type textarea "AT POST BABHULGAON"
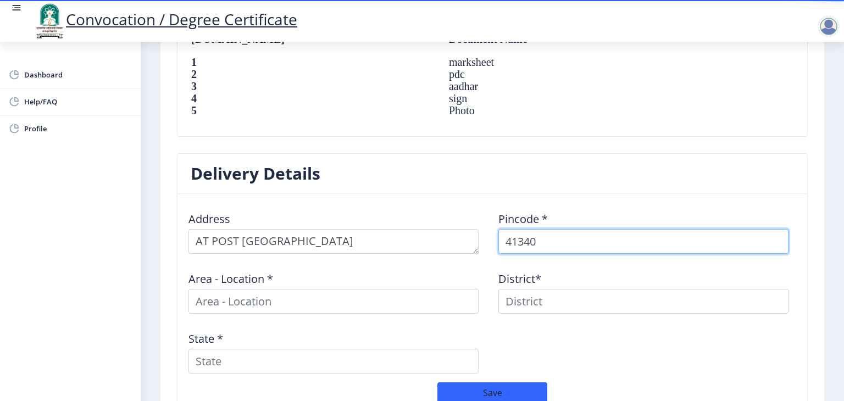
type input "413409"
select select
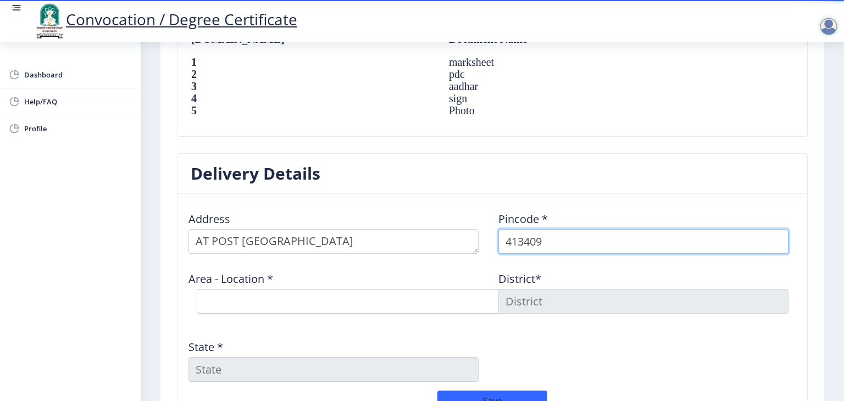
type input "413409"
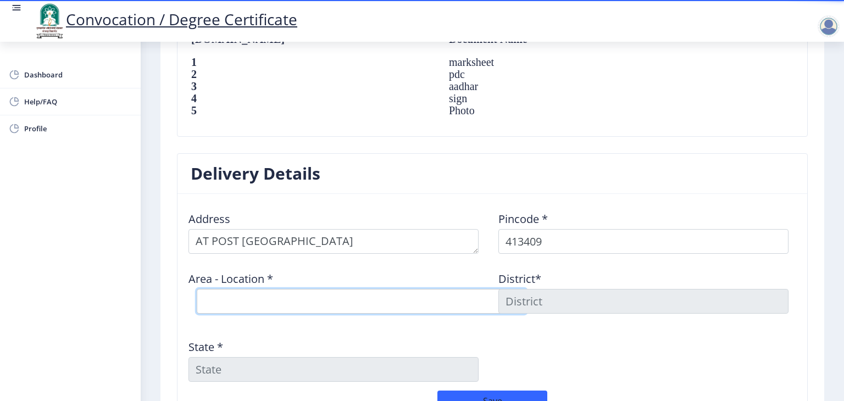
click at [306, 297] on select "Select Area Location Agalgaon S.O Babhulgaon B.O Chare B.O Chumb B.O Kategaon B…" at bounding box center [362, 301] width 330 height 25
select select "2: Object"
click at [197, 289] on select "Select Area Location Agalgaon S.O Babhulgaon B.O Chare B.O Chumb B.O Kategaon B…" at bounding box center [362, 301] width 330 height 25
type input "SOLAPUR"
type input "Maharashtra"
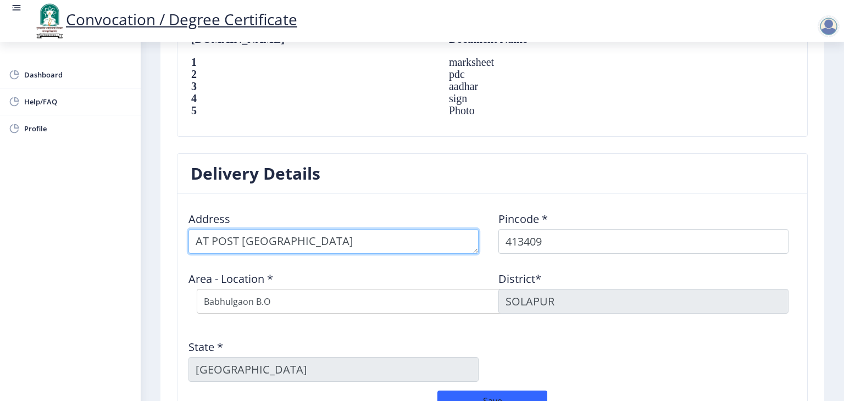
click at [367, 241] on textarea at bounding box center [333, 241] width 290 height 25
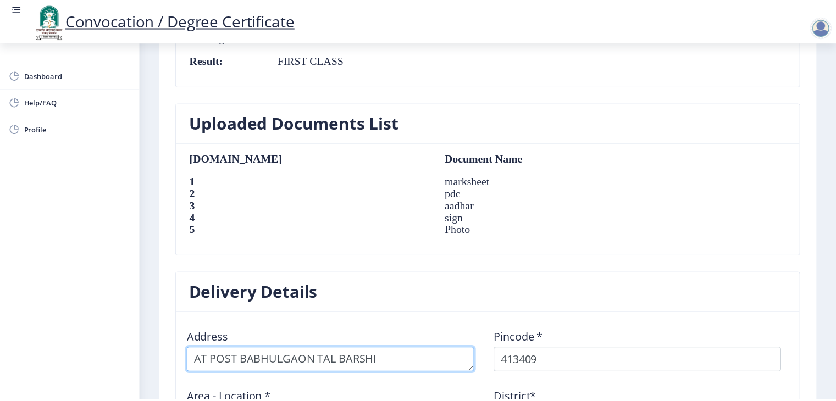
scroll to position [879, 0]
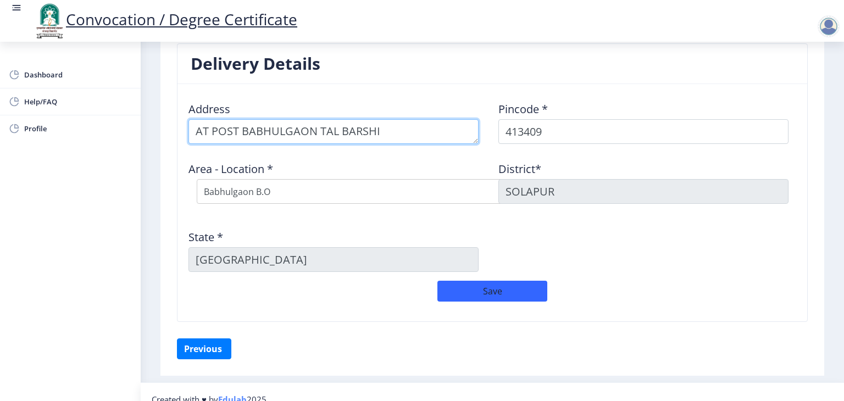
type textarea "AT POST BABHULGAON TAL BARSHI"
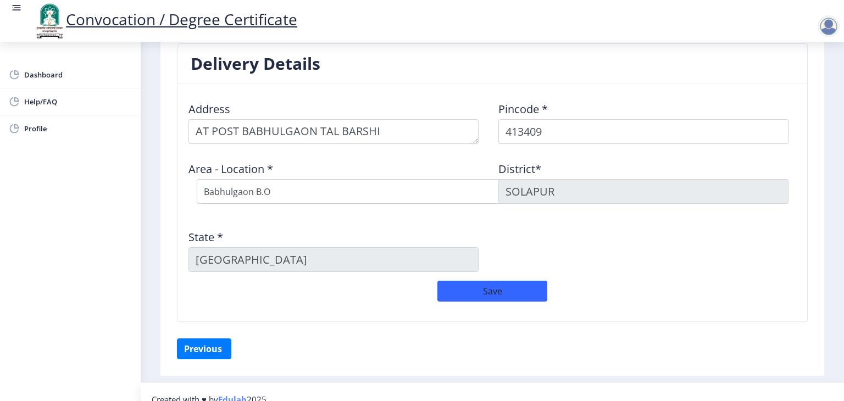
click at [461, 299] on div "Save" at bounding box center [492, 297] width 620 height 32
click at [469, 291] on button "Save" at bounding box center [492, 291] width 110 height 21
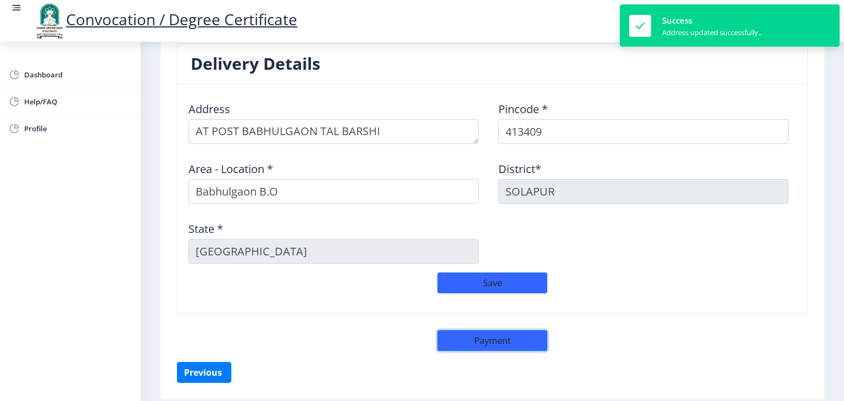
click at [497, 341] on button "Payment" at bounding box center [492, 340] width 110 height 21
select select "sealed"
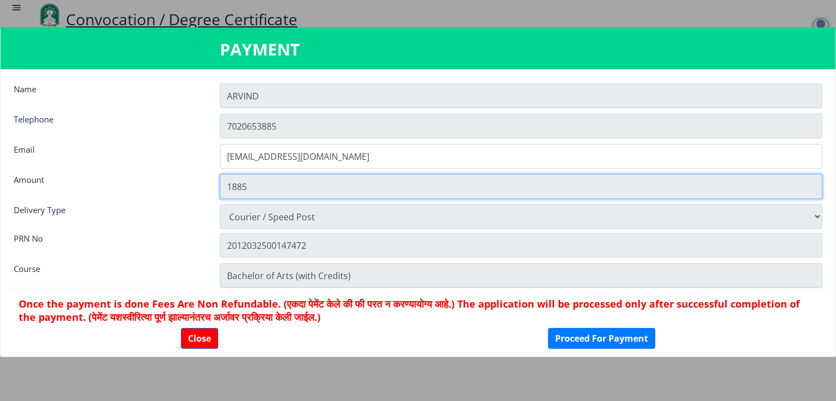
click at [235, 182] on input "1885" at bounding box center [521, 186] width 602 height 25
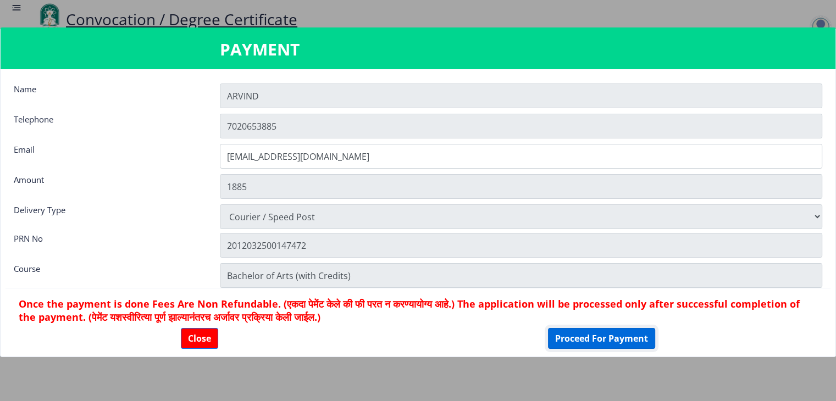
click at [615, 339] on button "Proceed For Payment" at bounding box center [601, 338] width 107 height 21
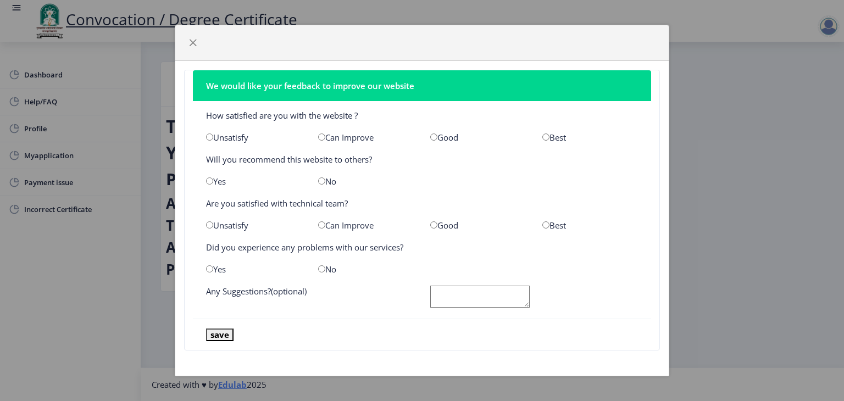
click at [545, 135] on input "radio" at bounding box center [545, 136] width 7 height 7
radio input "true"
click at [545, 220] on div "Best" at bounding box center [590, 225] width 112 height 11
click at [321, 269] on input "radio" at bounding box center [321, 268] width 7 height 7
radio input "true"
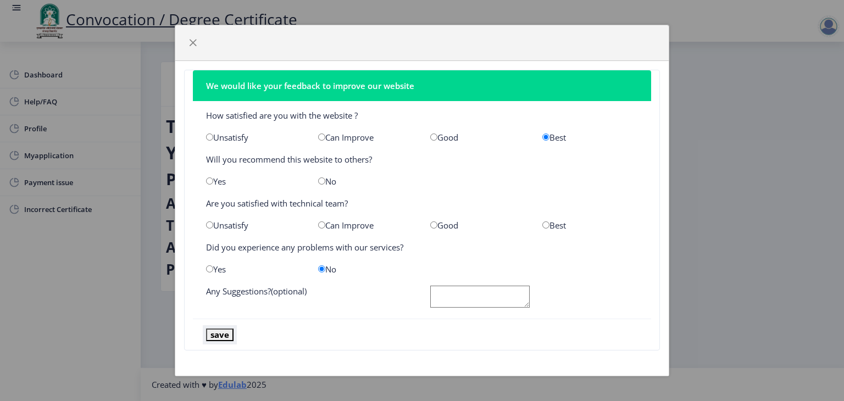
click at [219, 335] on button "save" at bounding box center [219, 334] width 27 height 13
click at [706, 222] on div "We would like your feedback to improve our website How satisfied are you with t…" at bounding box center [422, 200] width 844 height 401
click at [218, 332] on button "save" at bounding box center [219, 334] width 27 height 13
click at [549, 226] on div "Best" at bounding box center [590, 225] width 112 height 11
click at [546, 225] on input "radio" at bounding box center [545, 224] width 7 height 7
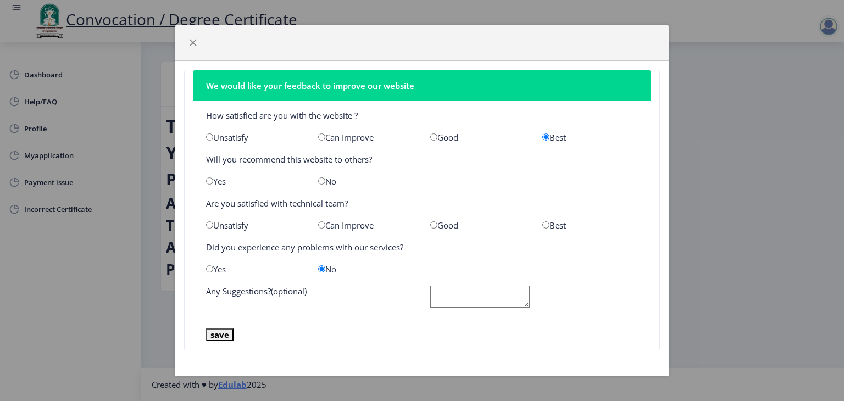
radio input "true"
click at [215, 335] on button "save" at bounding box center [219, 334] width 27 height 13
click at [194, 39] on span "button" at bounding box center [192, 42] width 9 height 9
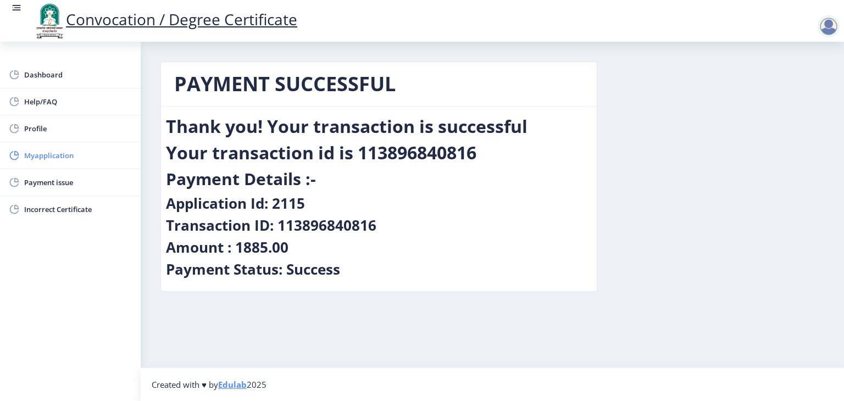
click at [54, 152] on span "Myapplication" at bounding box center [78, 155] width 108 height 13
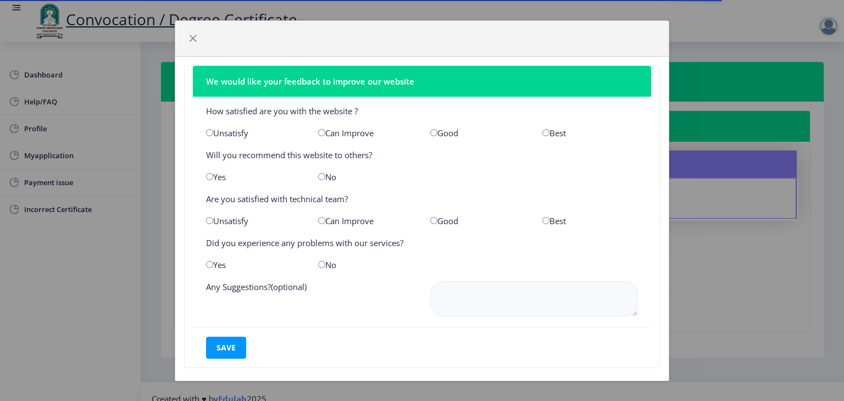
click at [542, 130] on input "radio" at bounding box center [545, 132] width 7 height 7
radio input "true"
click at [211, 176] on input "radio" at bounding box center [209, 176] width 7 height 7
radio input "true"
click at [542, 221] on input "radio" at bounding box center [545, 220] width 7 height 7
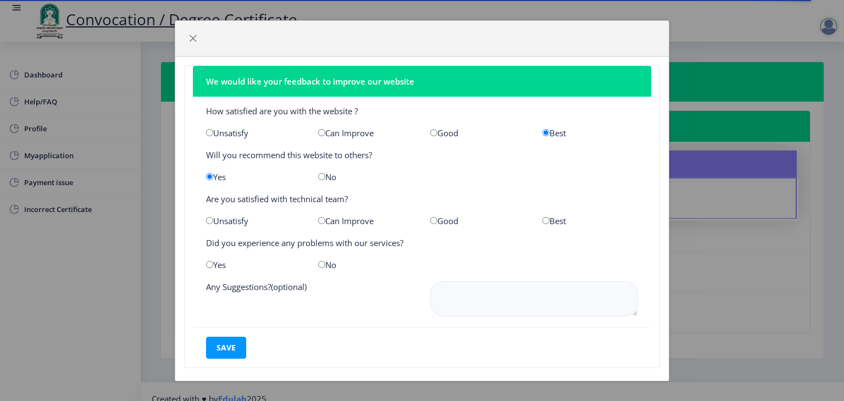
radio input "true"
click at [323, 263] on div "No" at bounding box center [366, 264] width 112 height 11
click at [319, 264] on input "radio" at bounding box center [321, 264] width 7 height 7
radio input "true"
click at [229, 341] on button "save" at bounding box center [226, 348] width 40 height 22
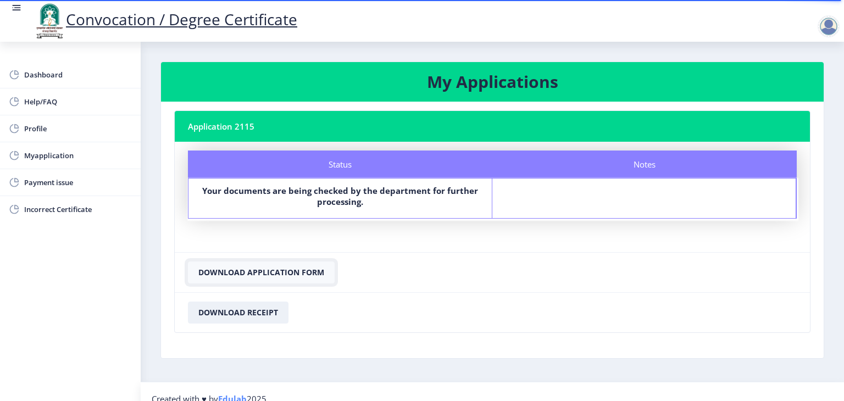
click at [275, 273] on button "Download Application Form" at bounding box center [261, 272] width 147 height 22
click at [246, 311] on button "Download Receipt" at bounding box center [238, 313] width 101 height 22
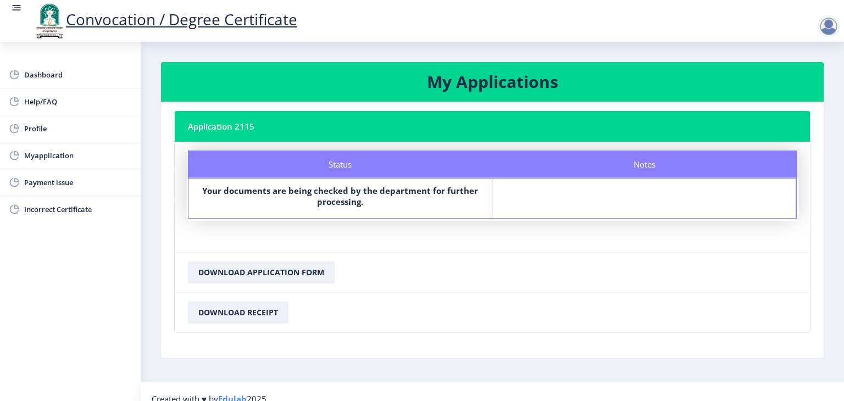
click at [829, 25] on div at bounding box center [828, 26] width 22 height 22
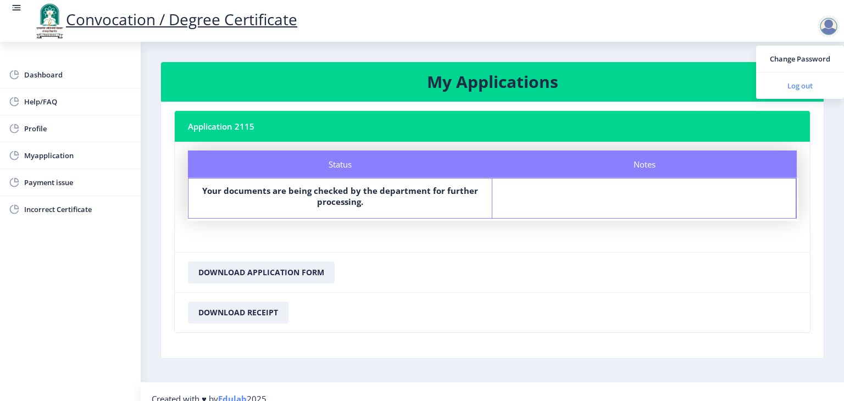
click at [795, 84] on span "Log out" at bounding box center [800, 85] width 70 height 13
